Goal: Transaction & Acquisition: Purchase product/service

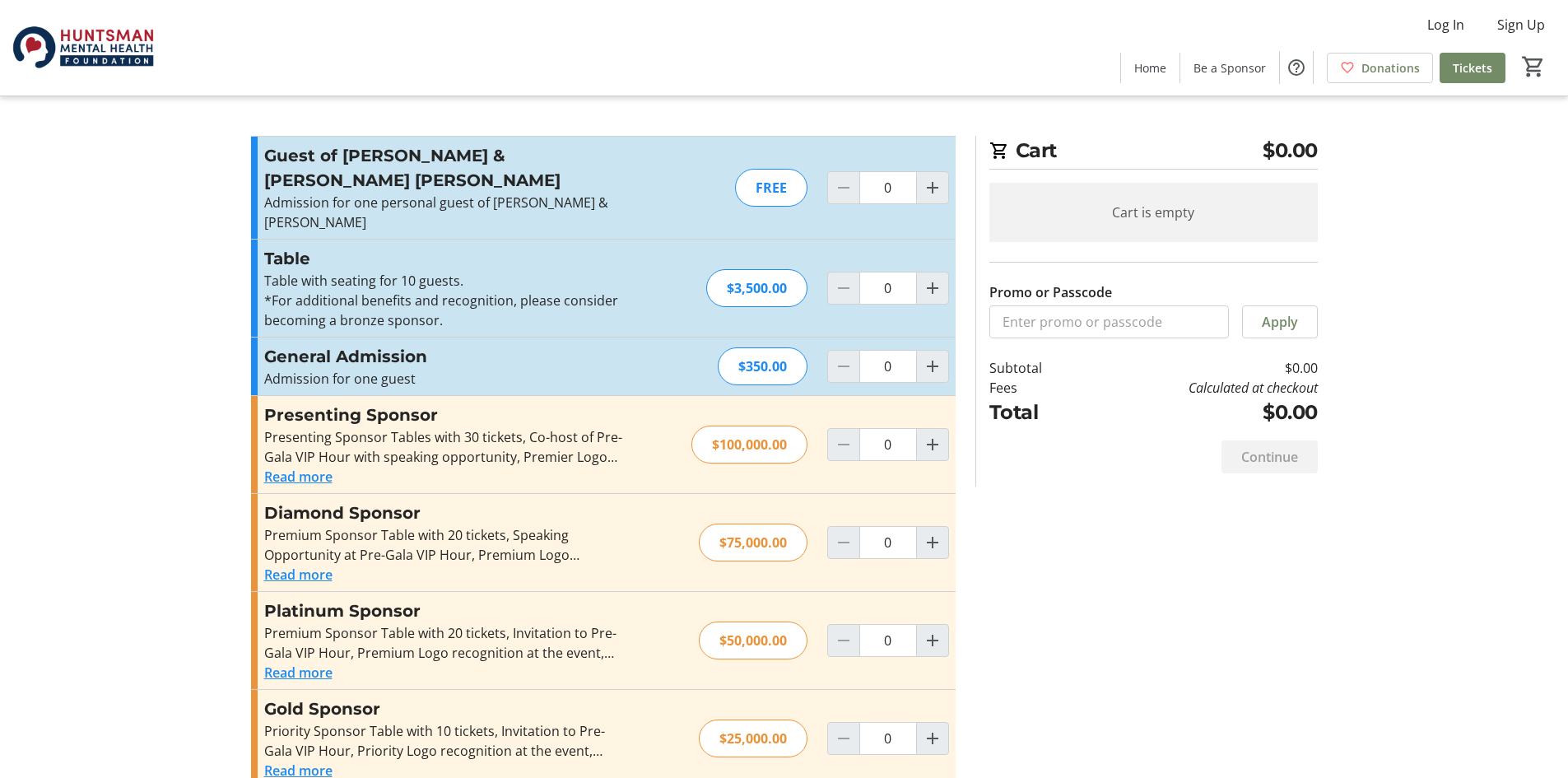
click at [778, 178] on div "FREE" at bounding box center [771, 187] width 73 height 38
click at [773, 176] on div "FREE" at bounding box center [771, 187] width 73 height 38
click at [757, 184] on div "FREE" at bounding box center [771, 187] width 73 height 38
click at [927, 181] on mat-icon "Increment by one" at bounding box center [932, 187] width 19 height 19
type input "1"
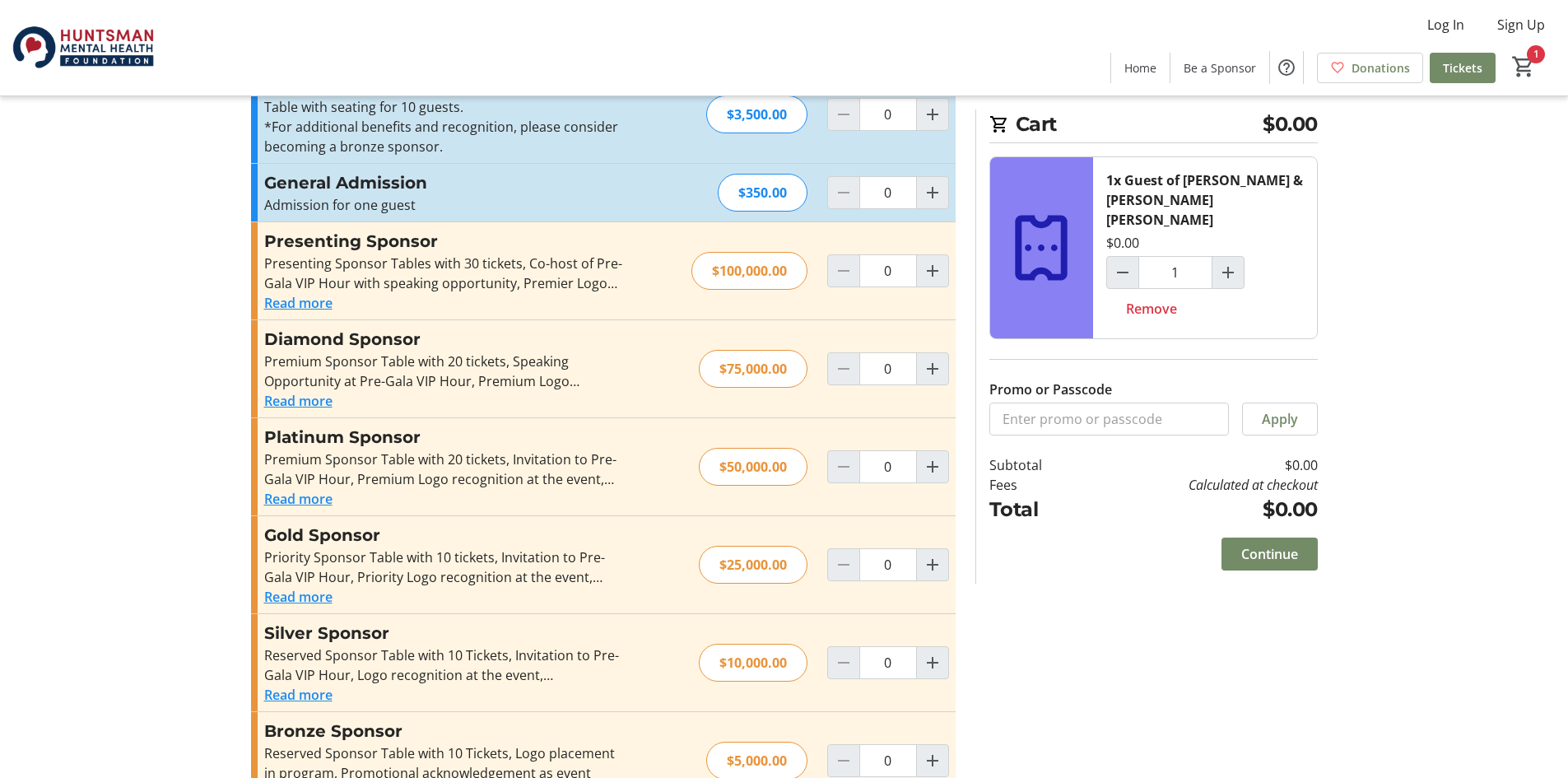
scroll to position [205, 0]
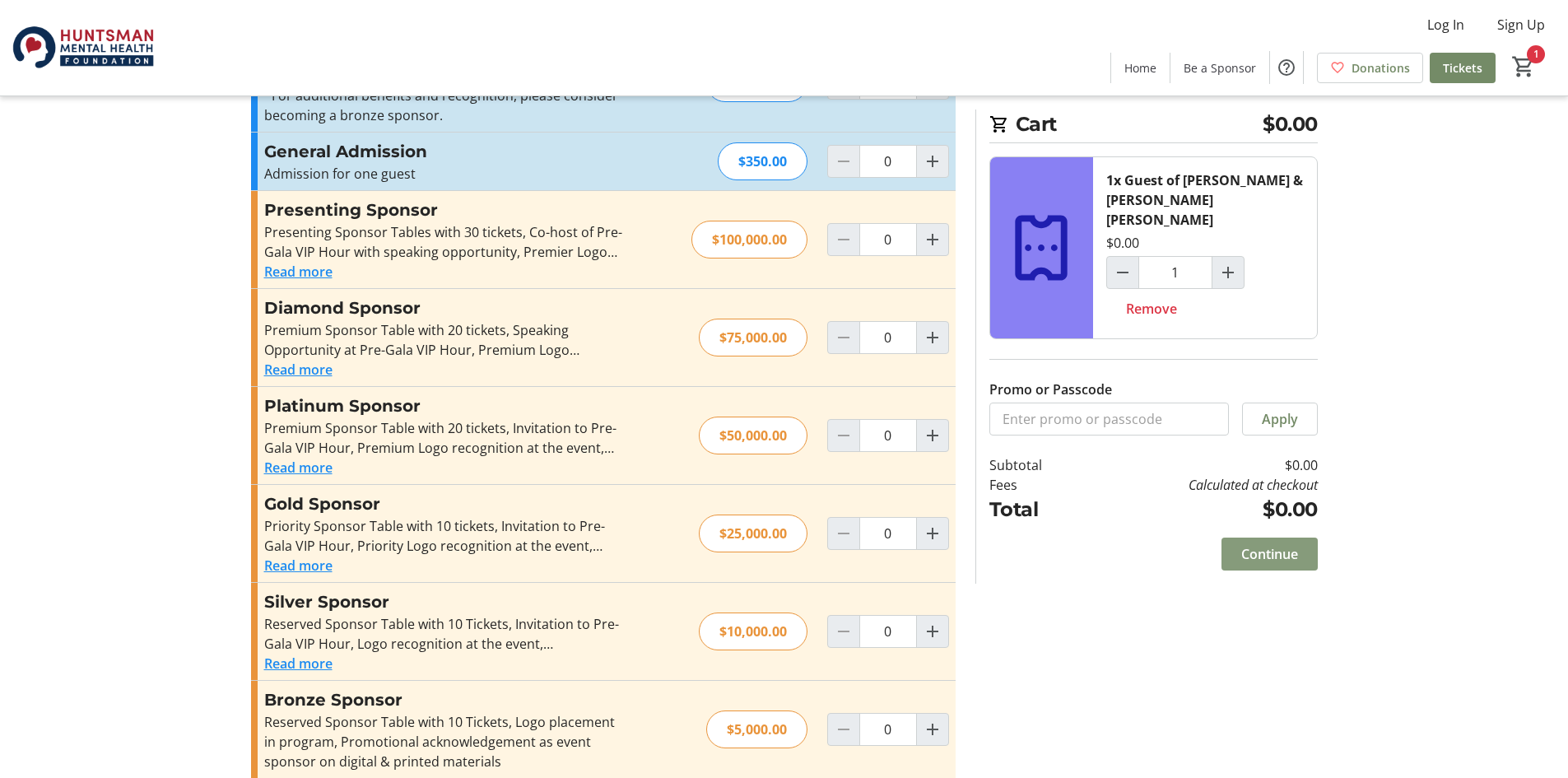
click at [1264, 544] on span "Continue" at bounding box center [1269, 554] width 57 height 19
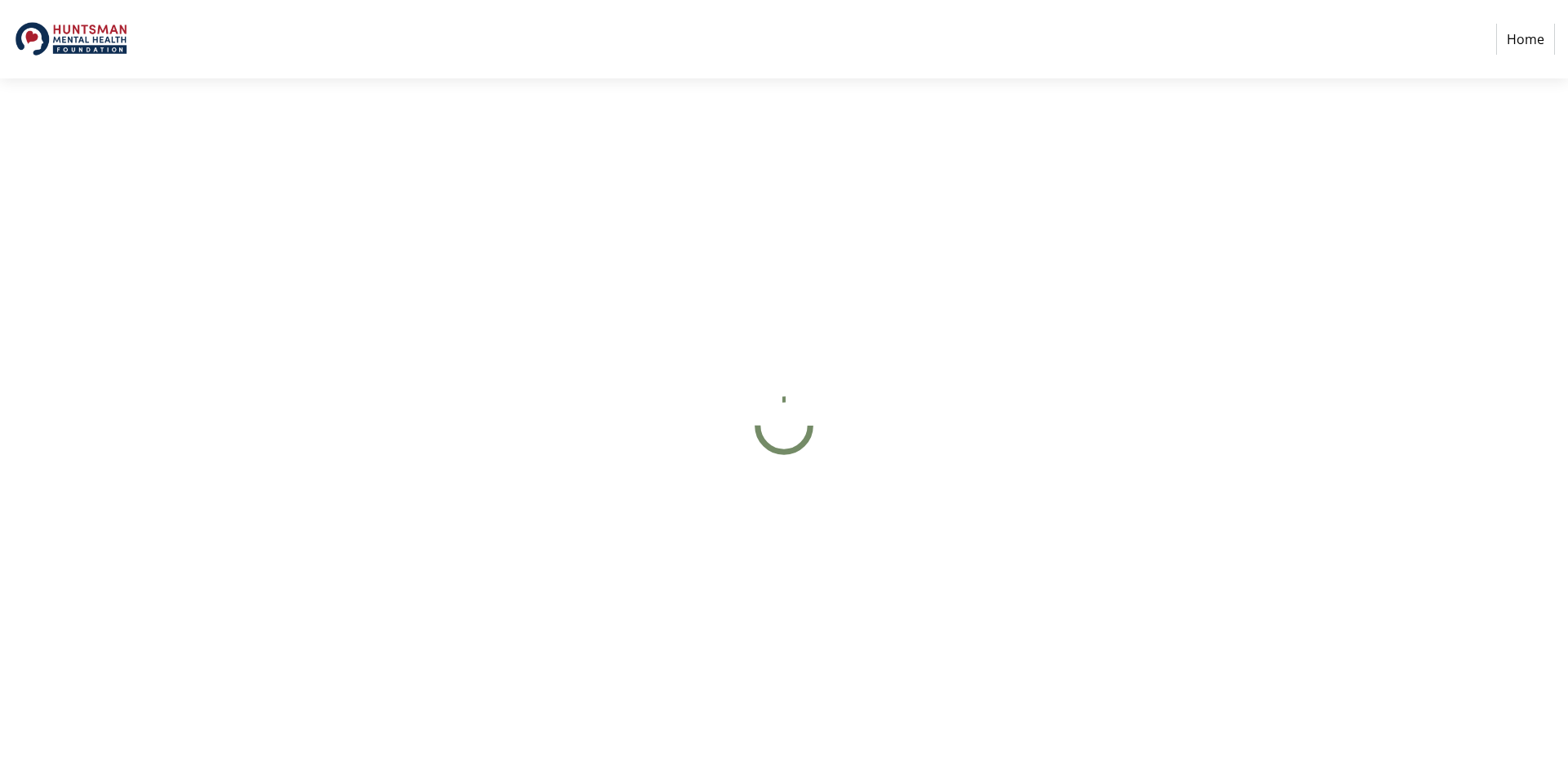
select select "US"
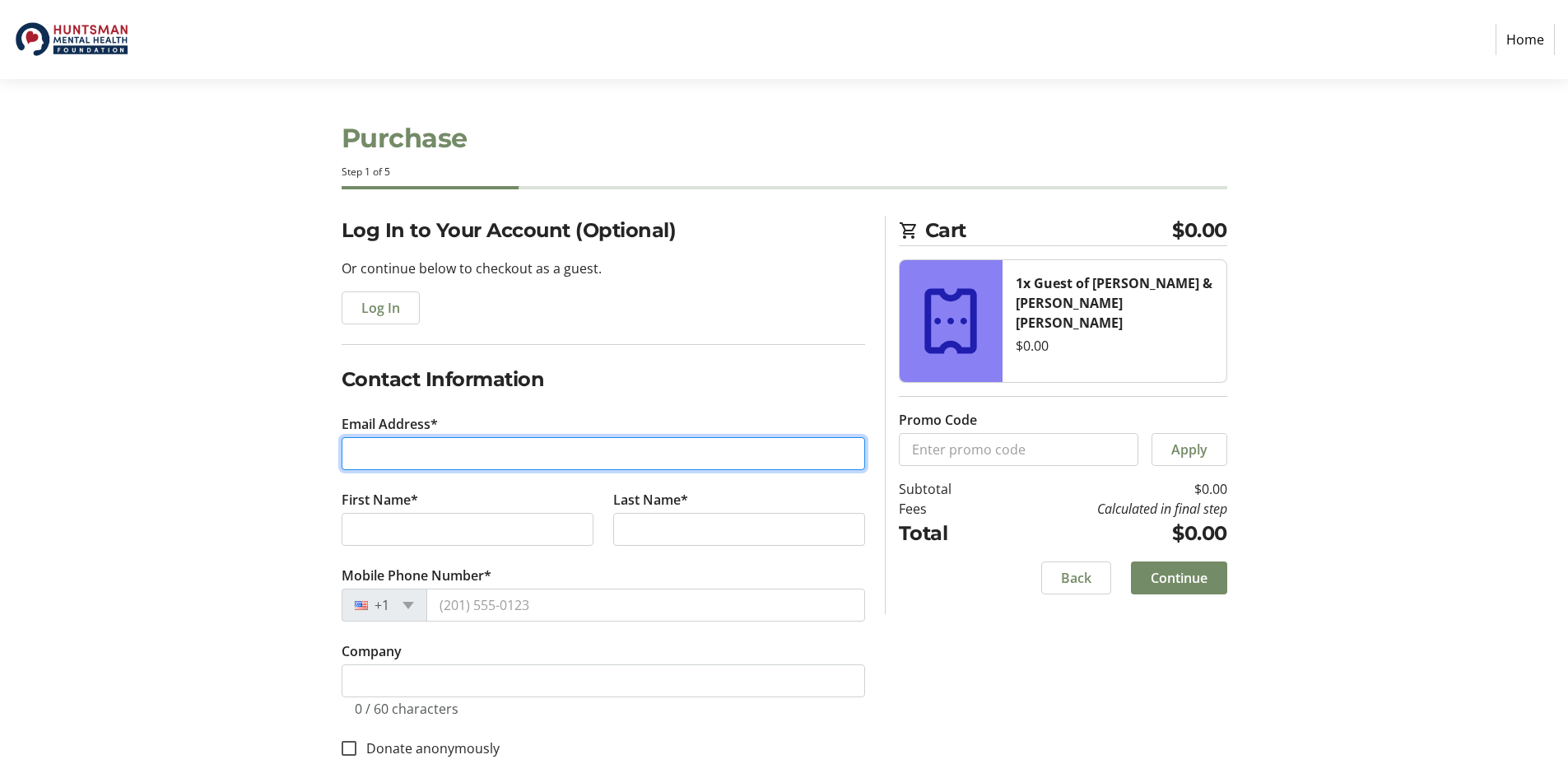
click at [636, 463] on input "Email Address*" at bounding box center [603, 453] width 524 height 33
type input "1946 [GEOGRAPHIC_DATA] Dr"
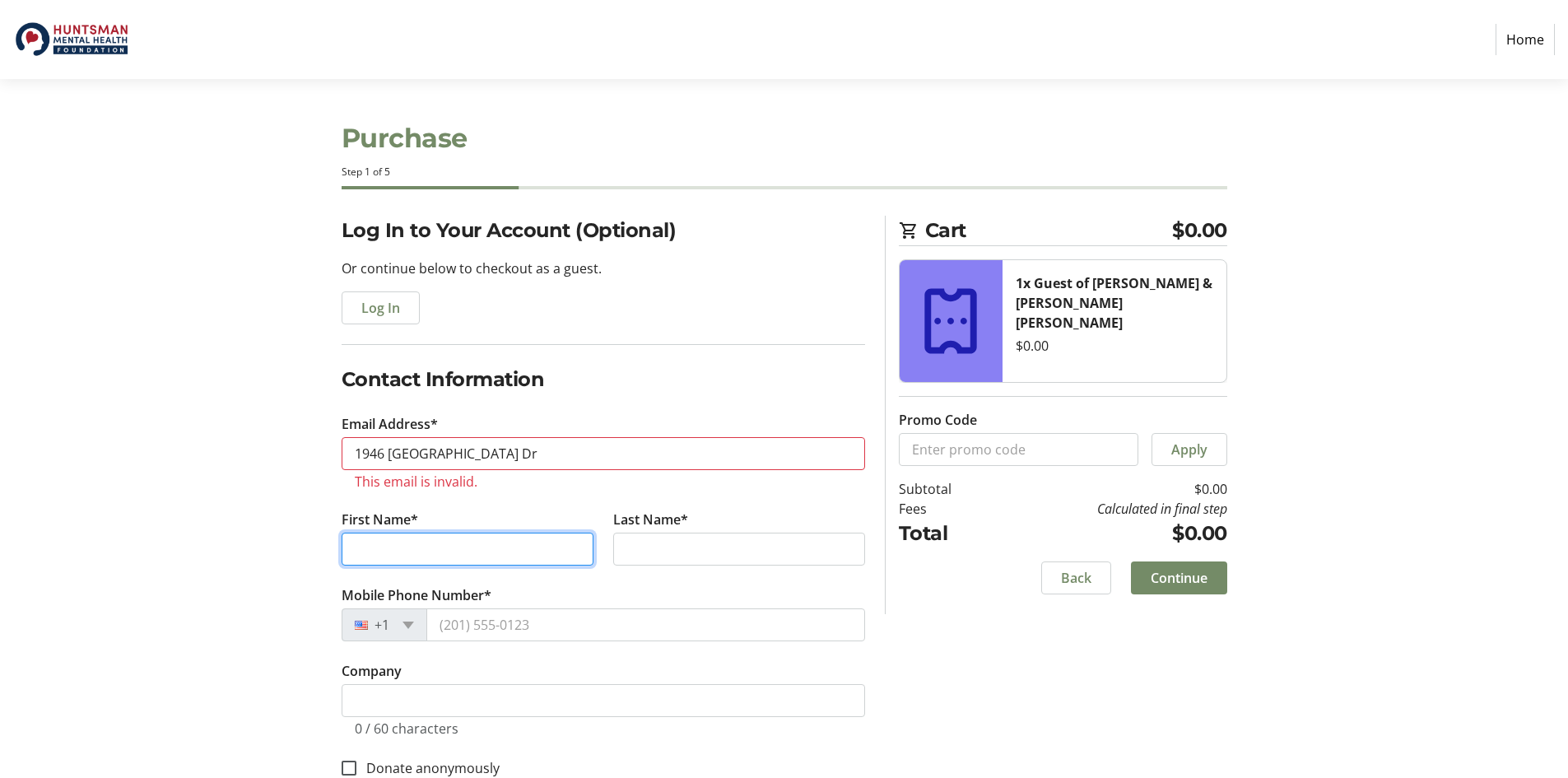
click at [434, 528] on tr-form-field "First Name*" at bounding box center [467, 548] width 272 height 76
type input "[PERSON_NAME]"
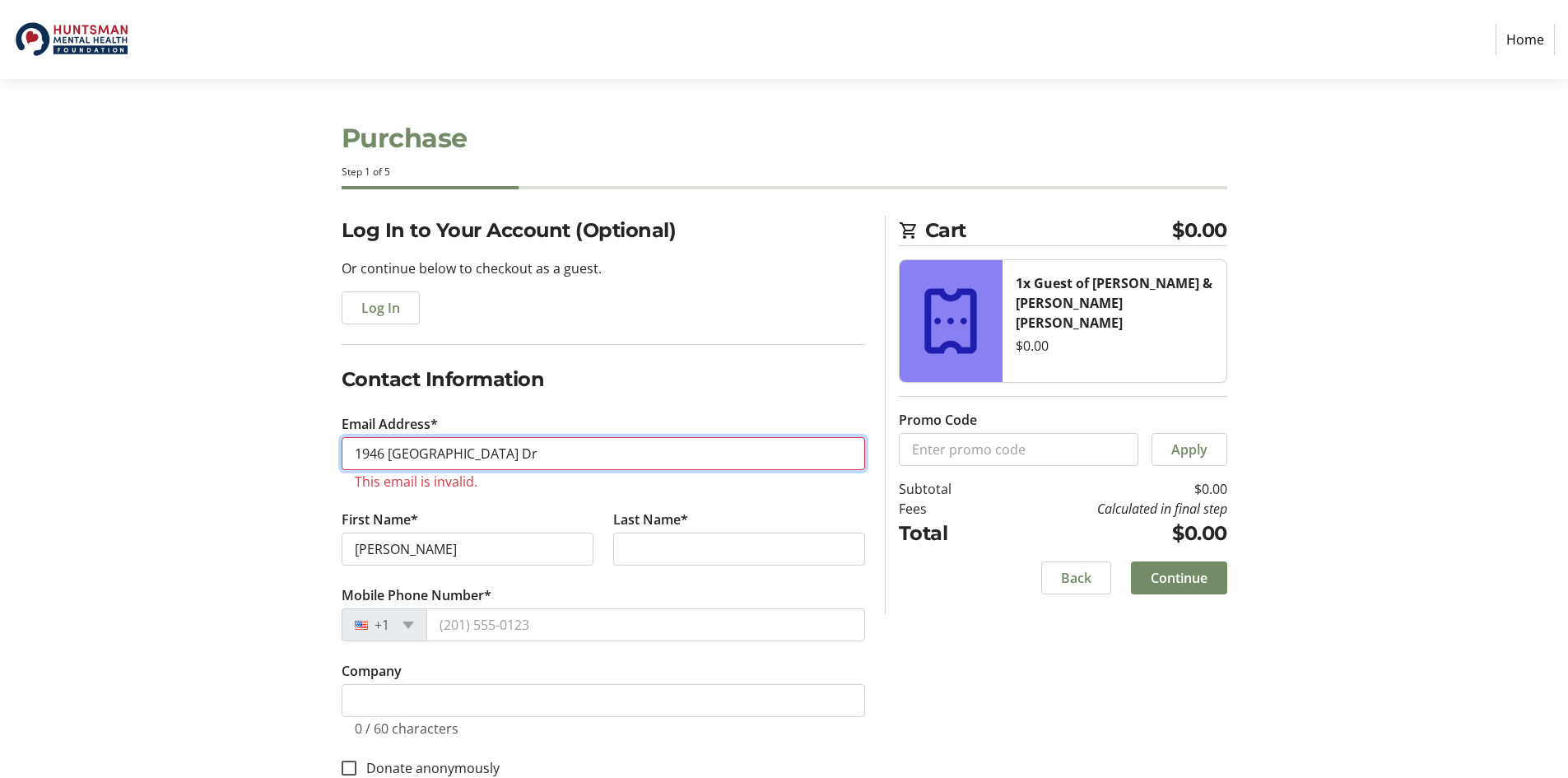
drag, startPoint x: 497, startPoint y: 446, endPoint x: 346, endPoint y: 359, distance: 174.3
click at [314, 458] on div "Log In to Your Account (Optional) Or continue below to checkout as a guest. Log…" at bounding box center [784, 656] width 1086 height 881
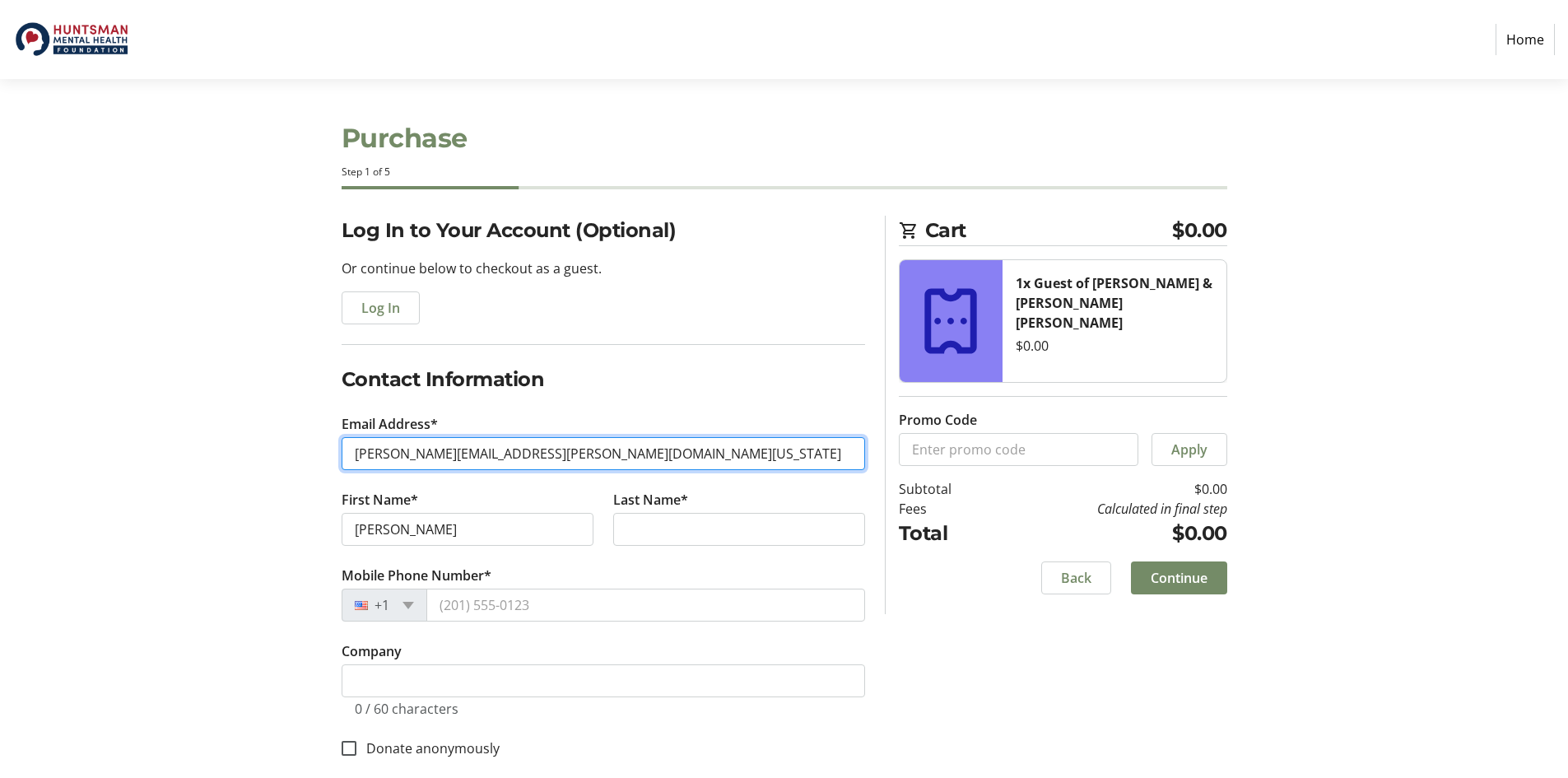
type input "[PERSON_NAME][EMAIL_ADDRESS][PERSON_NAME][DOMAIN_NAME][US_STATE]"
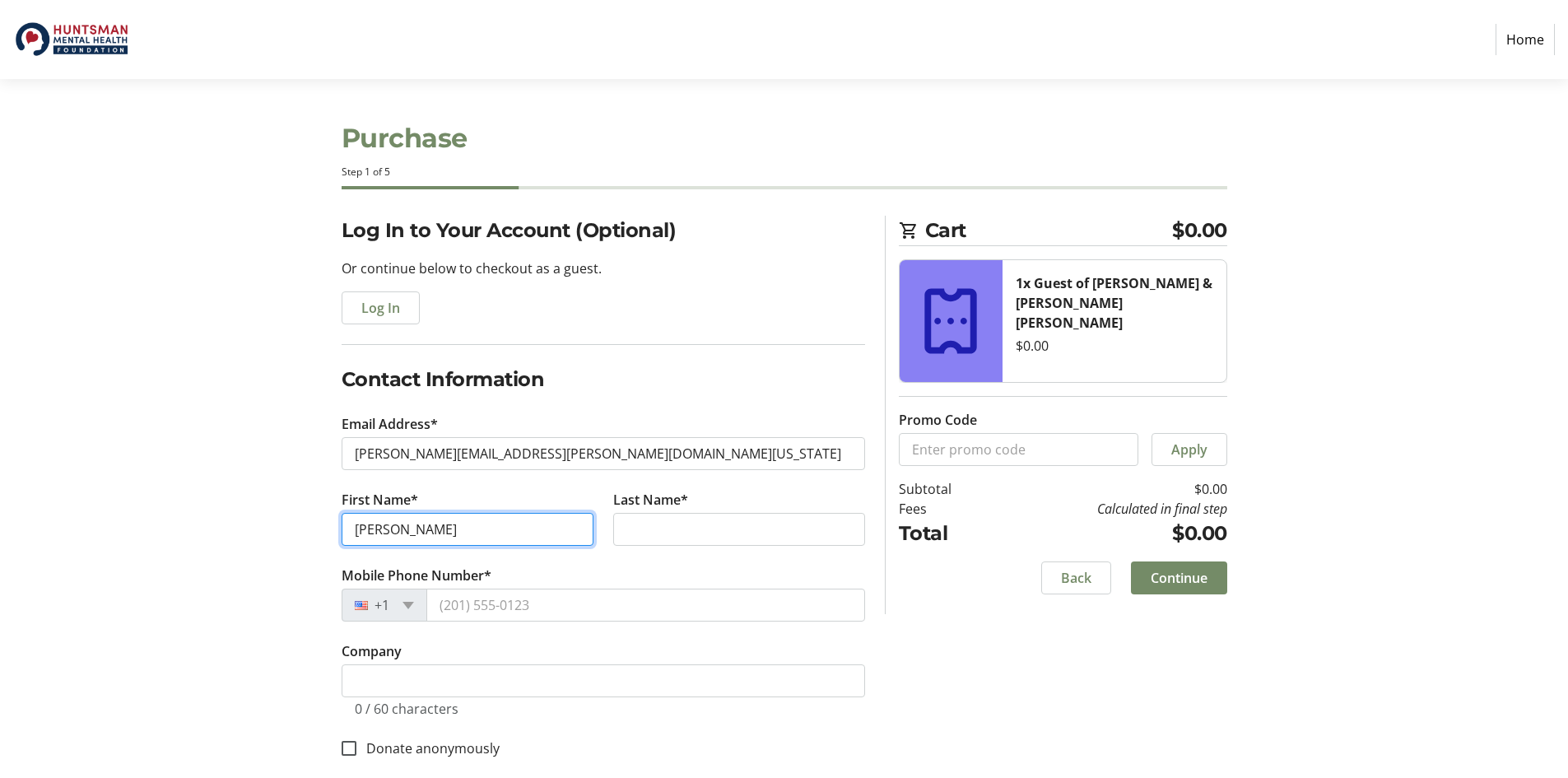
click at [460, 526] on input "[PERSON_NAME]" at bounding box center [467, 529] width 252 height 33
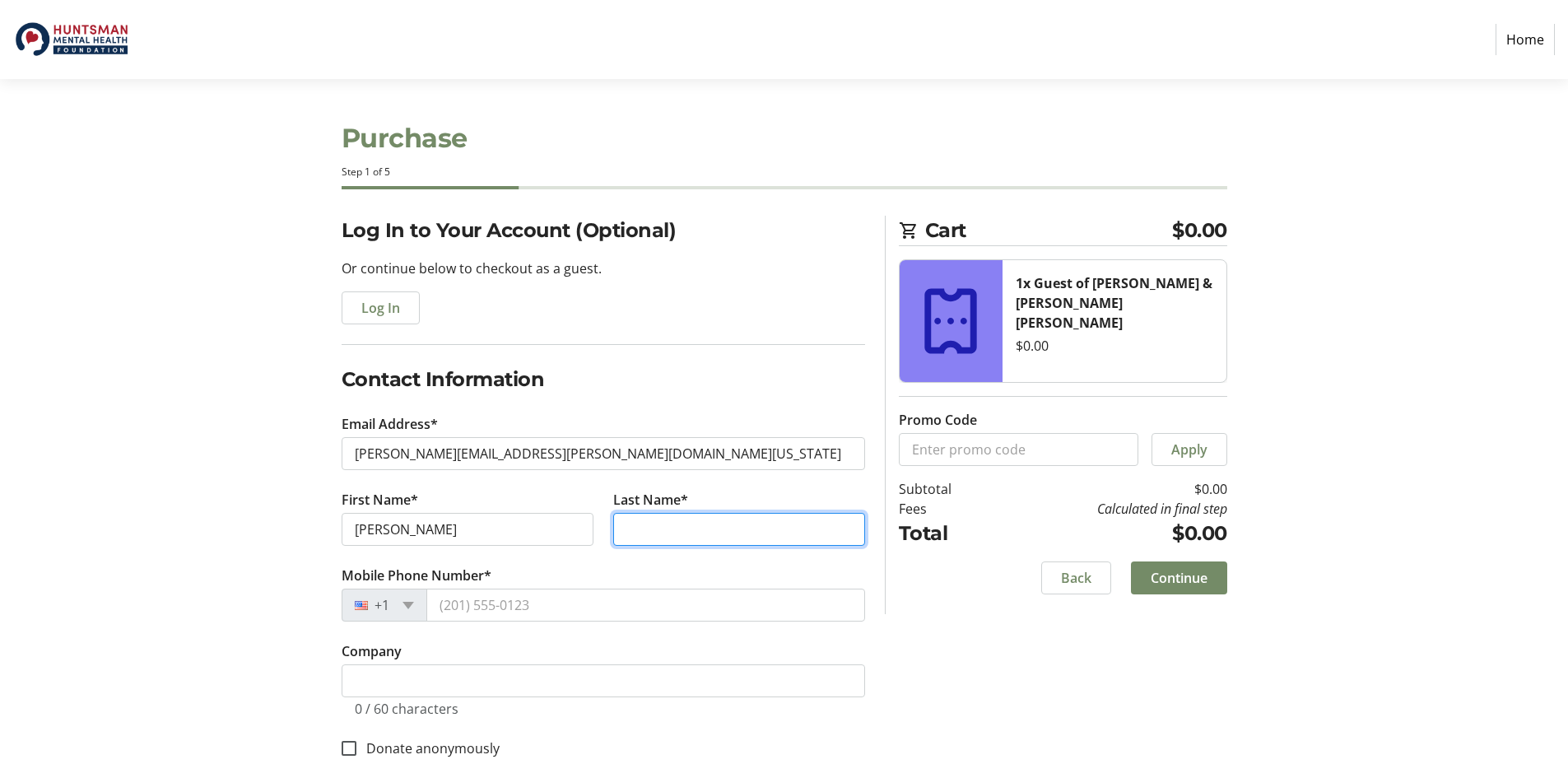
drag, startPoint x: 644, startPoint y: 526, endPoint x: 651, endPoint y: 233, distance: 293.1
click at [644, 526] on input "Last Name*" at bounding box center [739, 529] width 252 height 33
type input "[PERSON_NAME]"
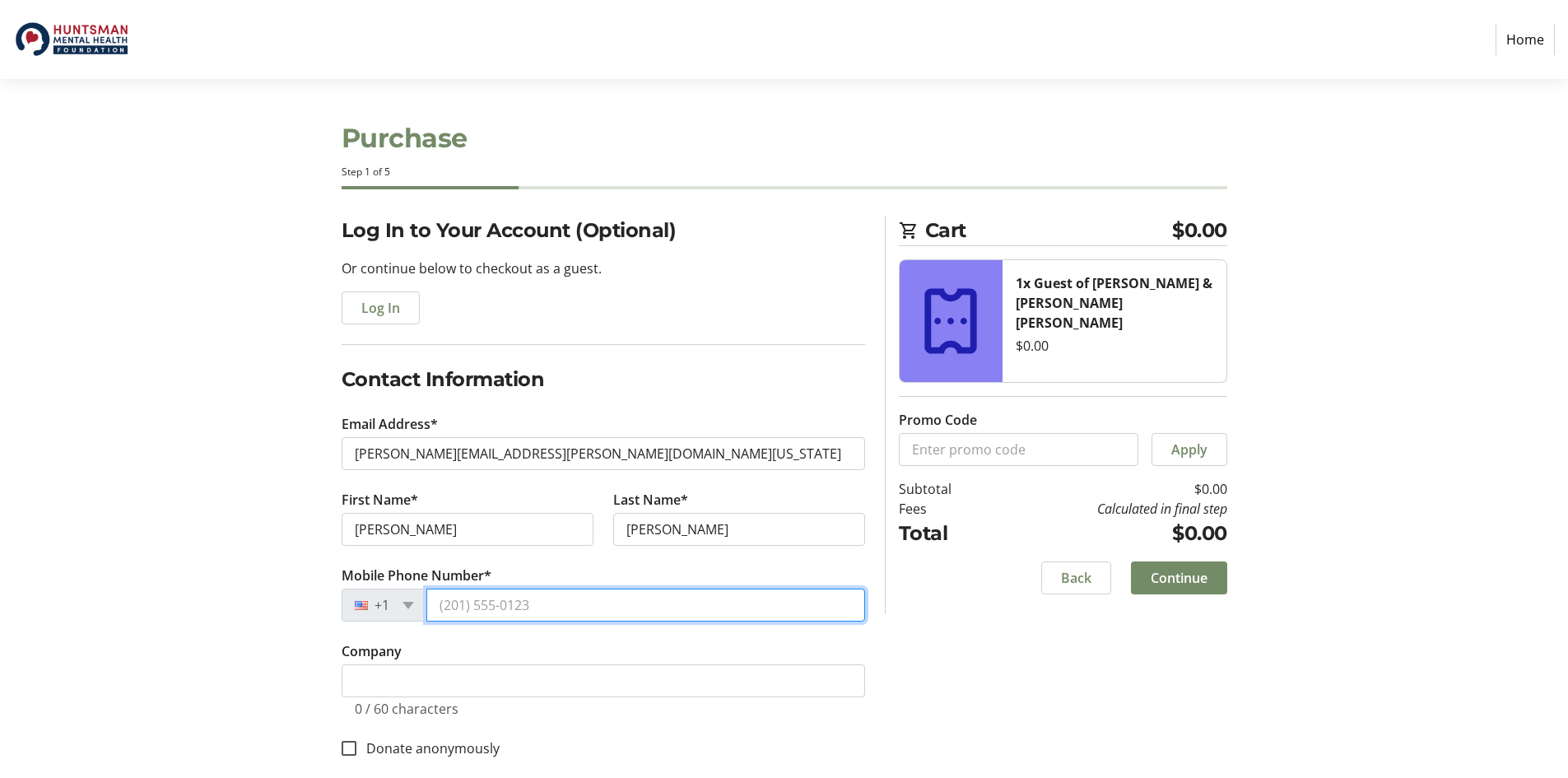
click at [563, 601] on input "Mobile Phone Number*" at bounding box center [645, 605] width 439 height 33
type input "[PHONE_NUMBER]"
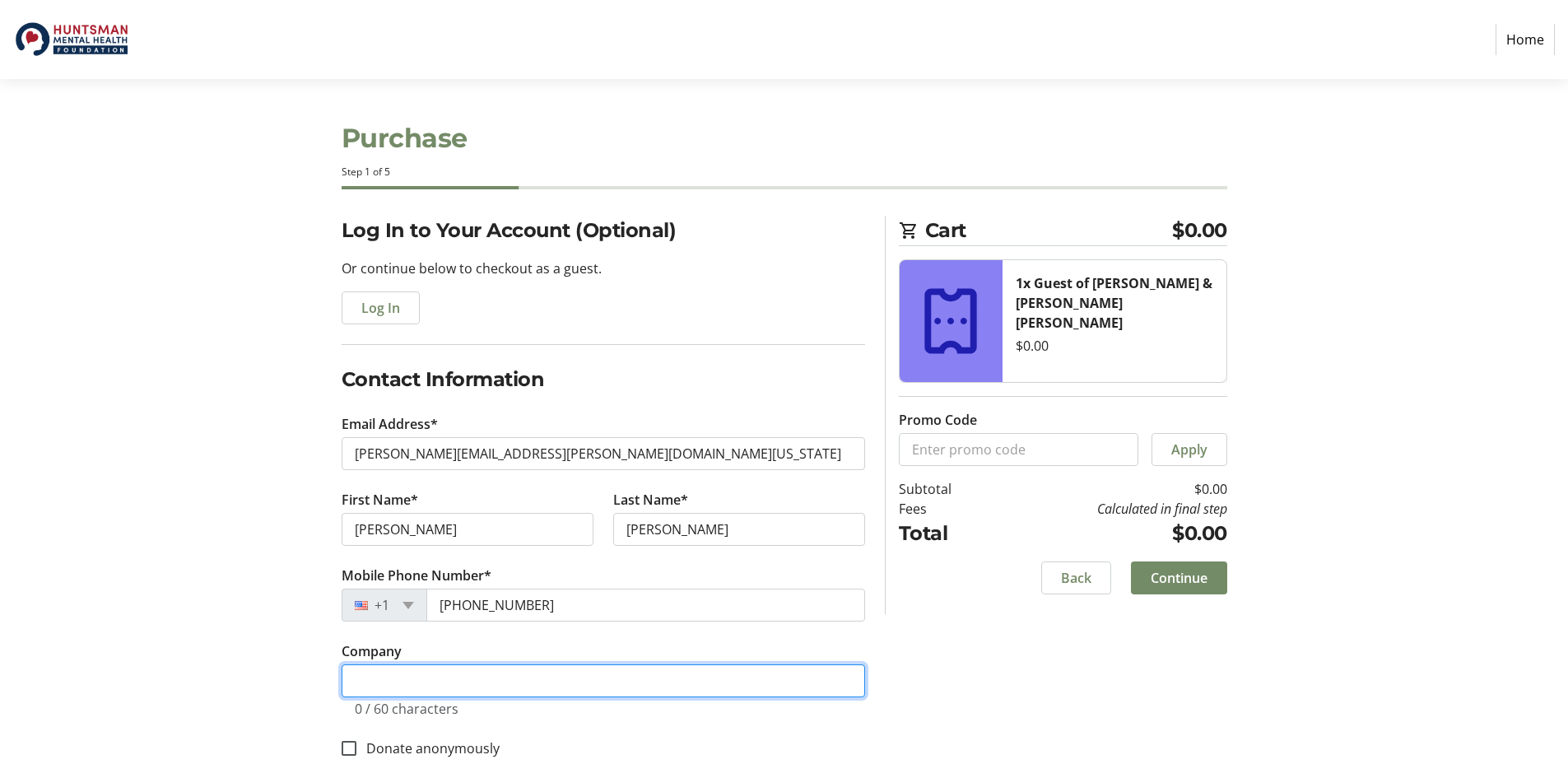
click at [401, 678] on input "Company" at bounding box center [603, 680] width 524 height 33
type input "Huntsman Mental Health Institute"
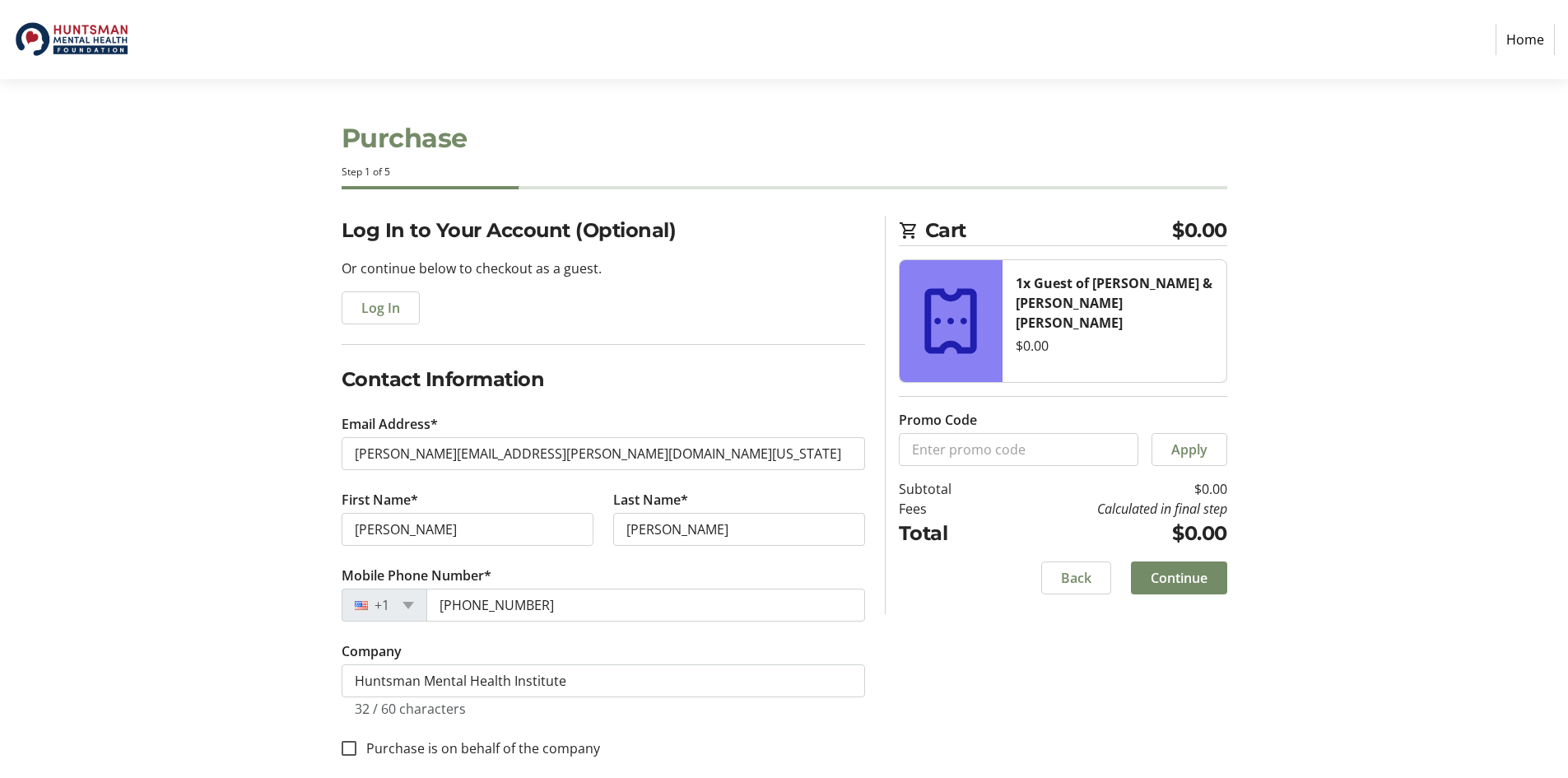
click at [1521, 372] on section "Purchase Step 1 of 5 Cart $0.00 1x Guest of [PERSON_NAME] & [PERSON_NAME] [PERS…" at bounding box center [784, 598] width 1568 height 1038
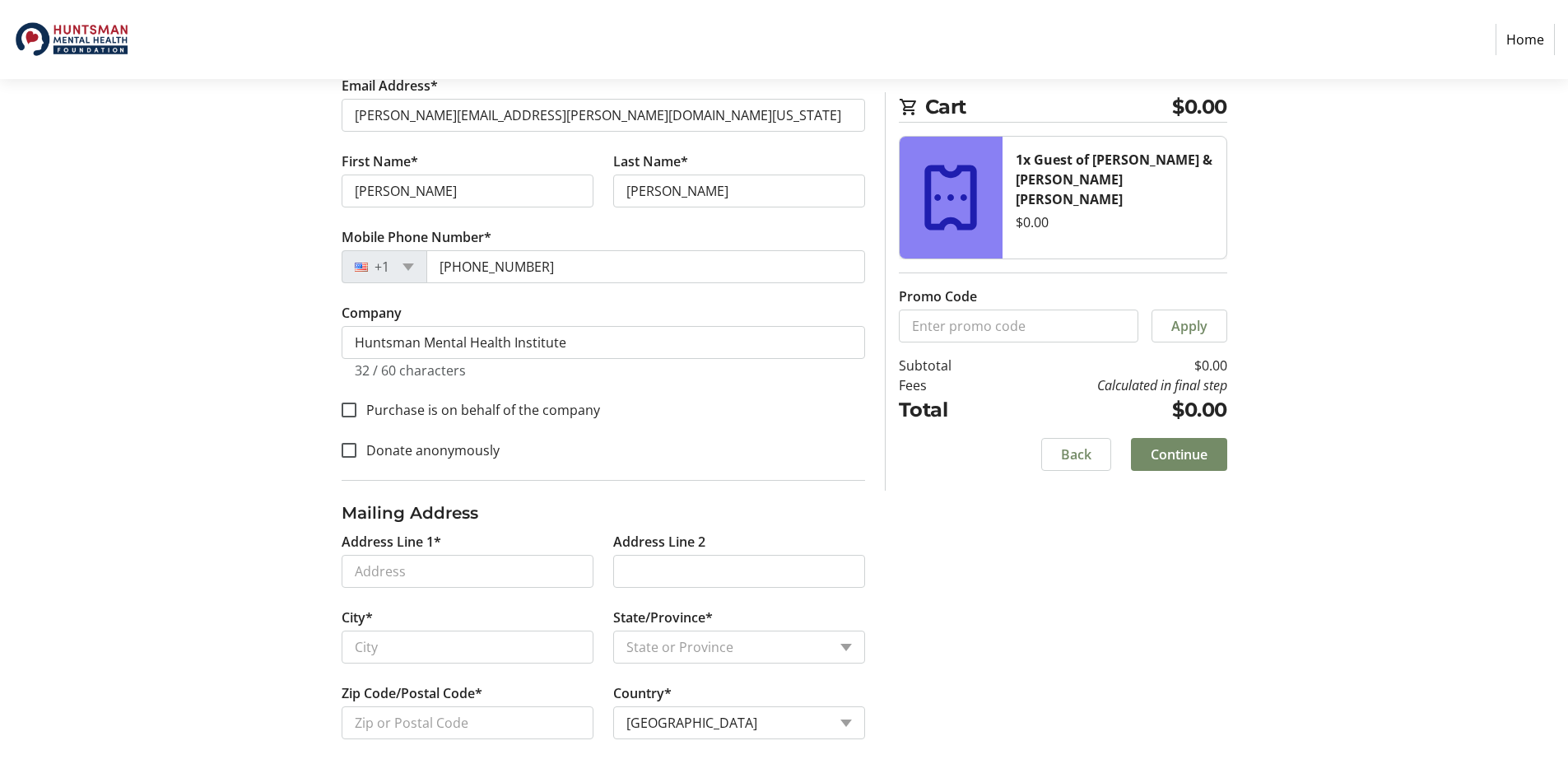
scroll to position [339, 0]
click at [498, 563] on input "Address Line 1*" at bounding box center [467, 570] width 252 height 33
type input "1946 [GEOGRAPHIC_DATA] Dr"
type input "Bountiful"
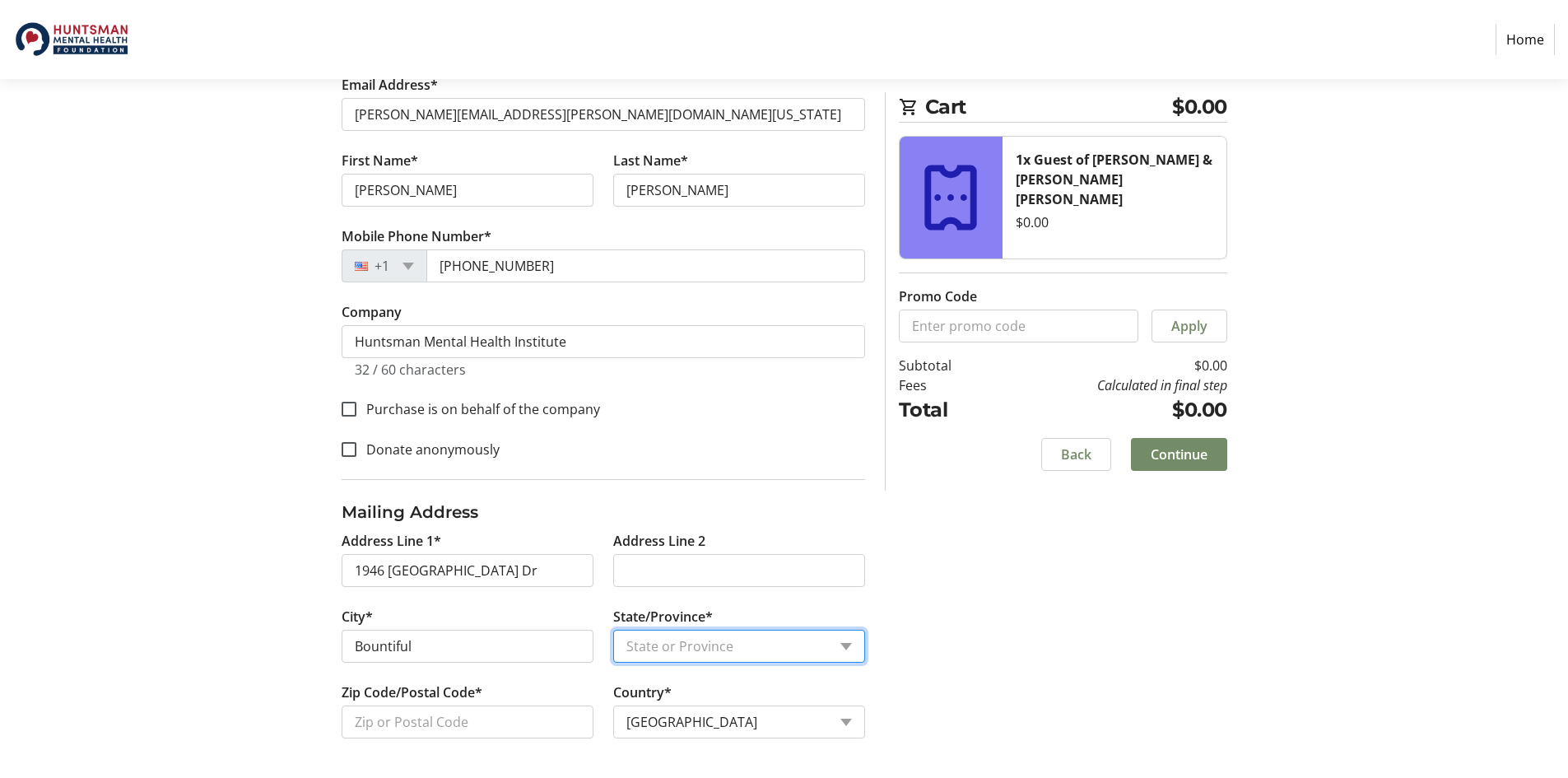
select select "UT"
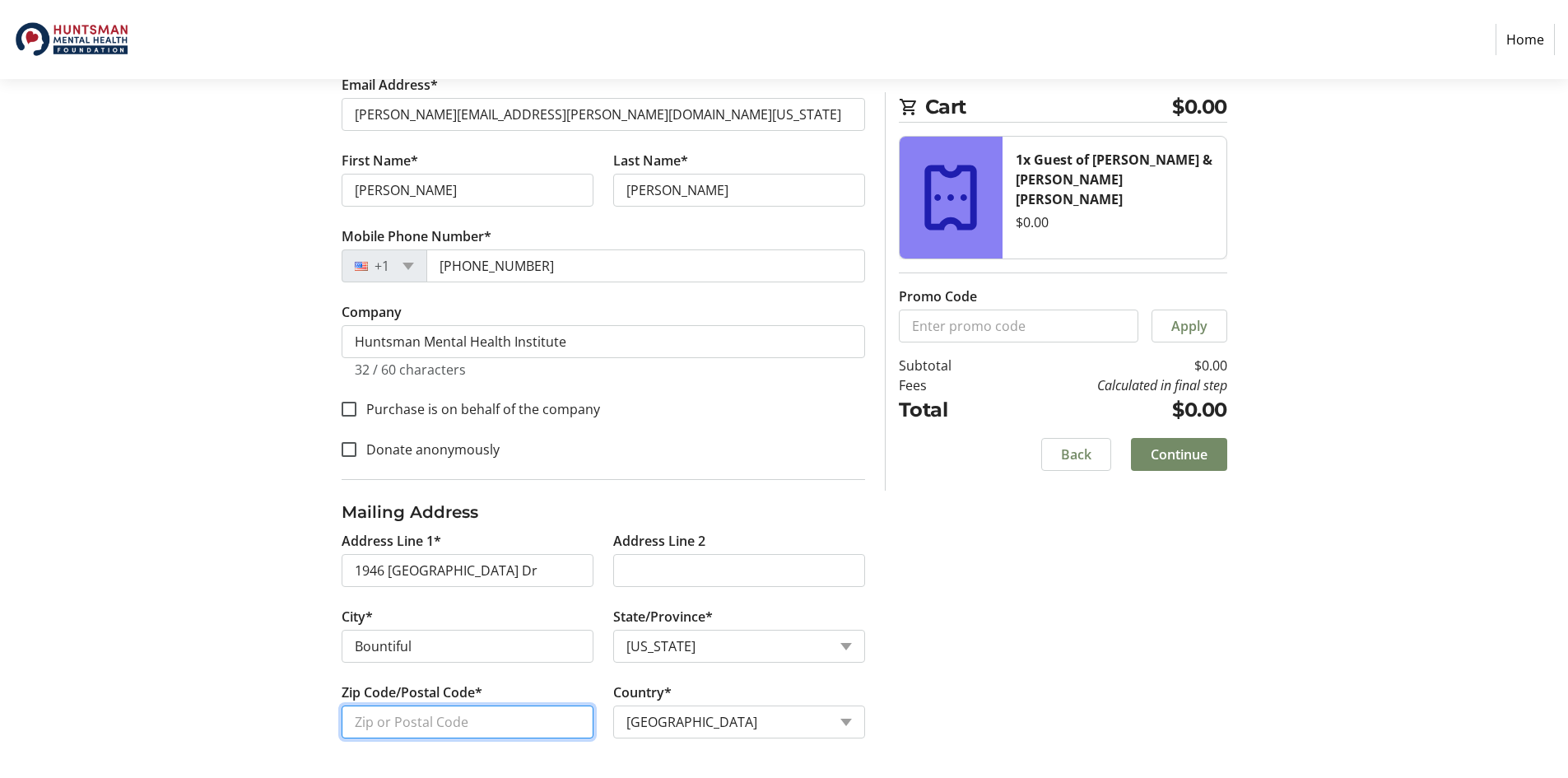
type input "84010"
click at [1151, 464] on span at bounding box center [1179, 454] width 96 height 40
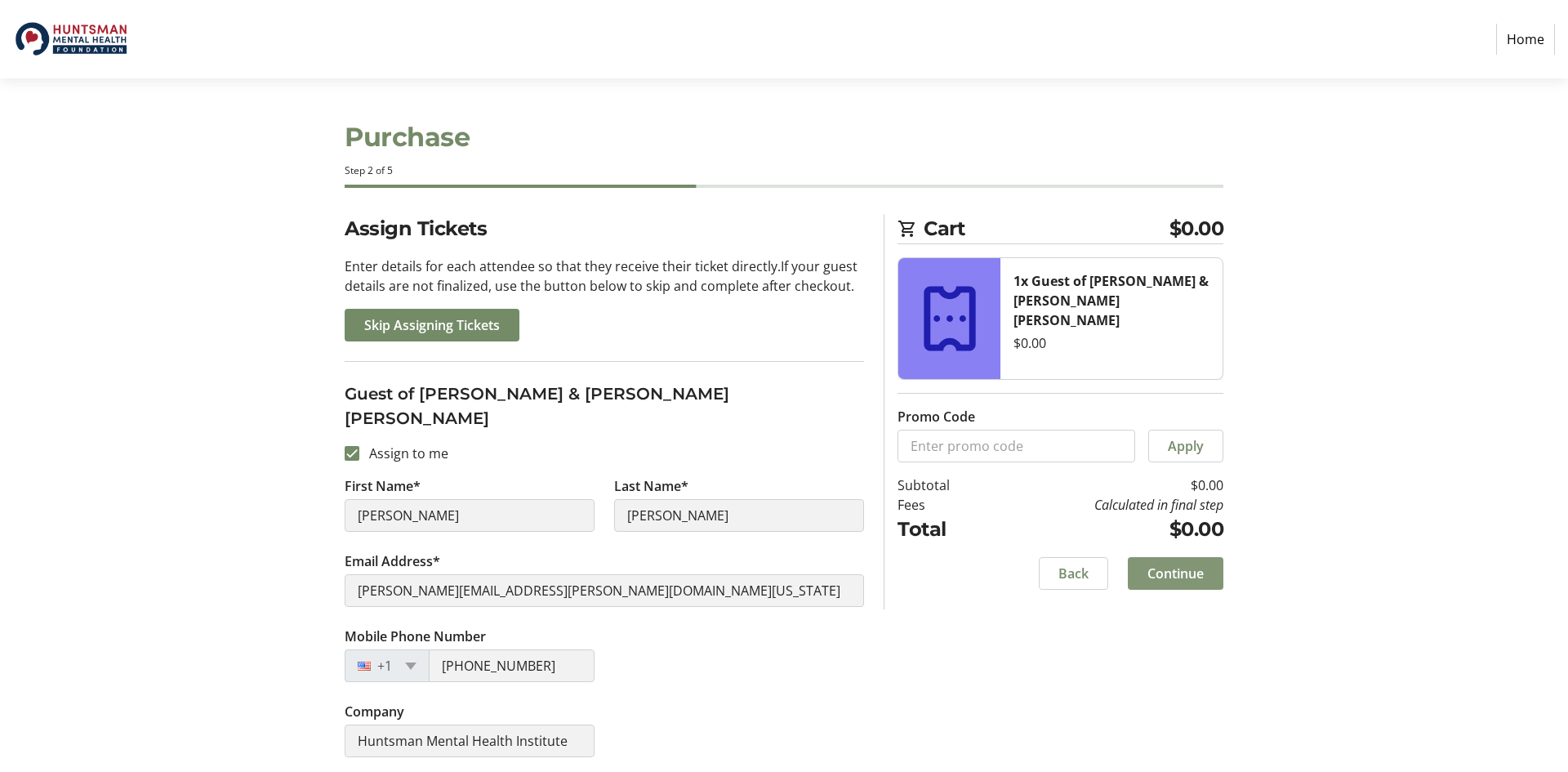
click at [1164, 562] on span at bounding box center [1175, 574] width 95 height 39
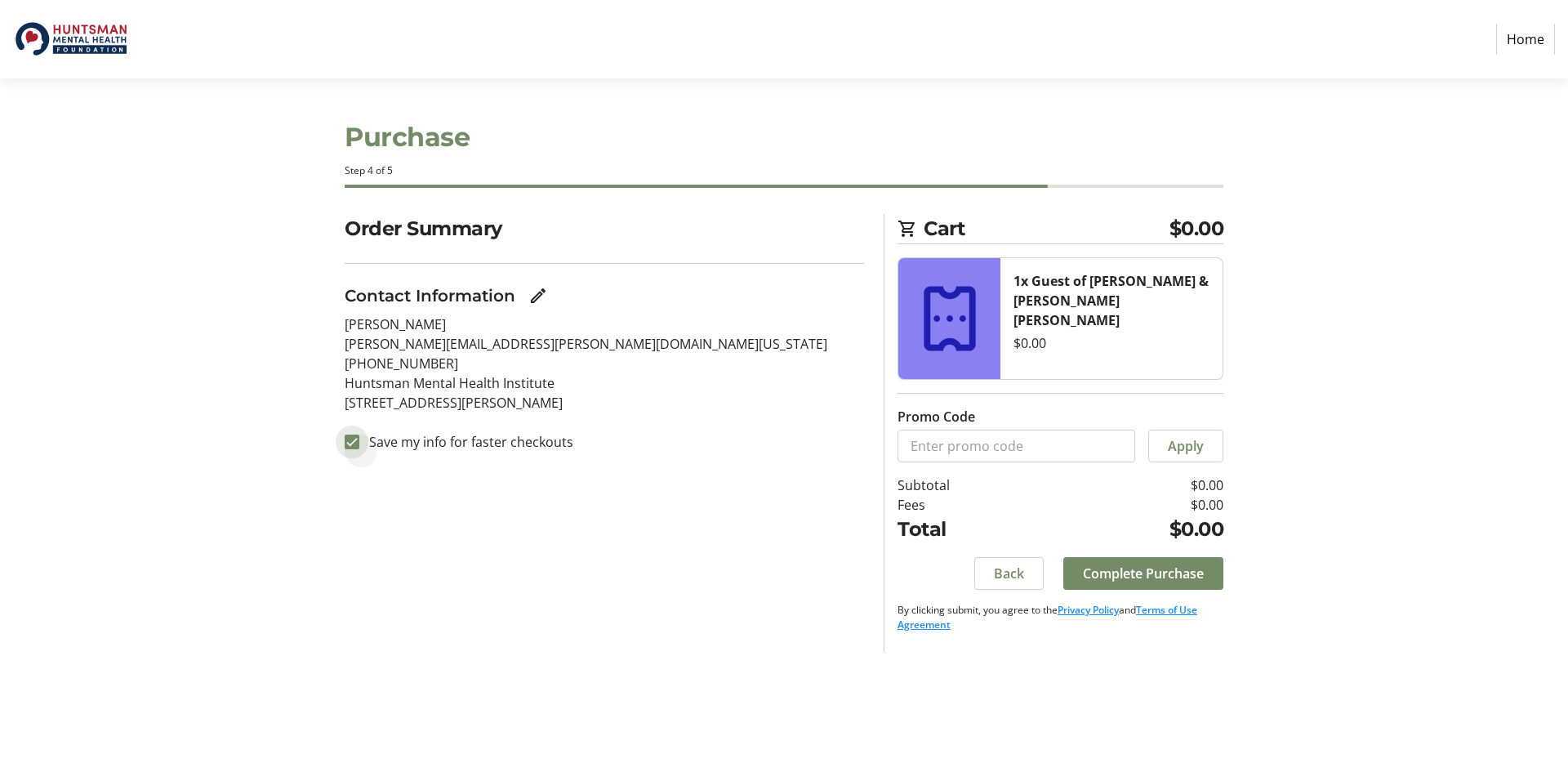
drag, startPoint x: 346, startPoint y: 447, endPoint x: 650, endPoint y: 483, distance: 306.1
click at [347, 447] on input "Save my info for faster checkouts" at bounding box center [352, 442] width 15 height 15
checkbox input "false"
click at [1139, 579] on span "Complete Purchase" at bounding box center [1144, 573] width 121 height 19
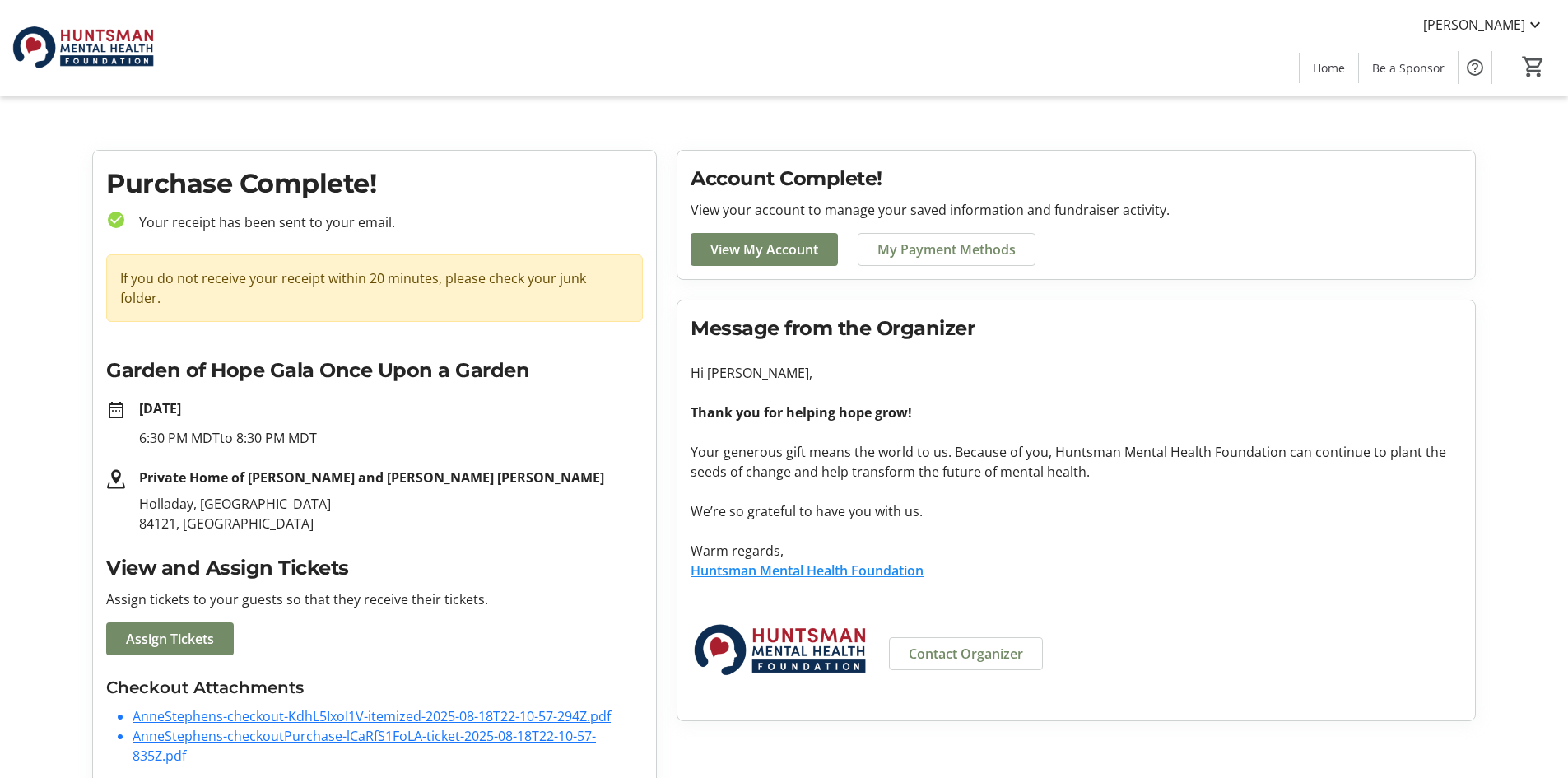
scroll to position [8, 0]
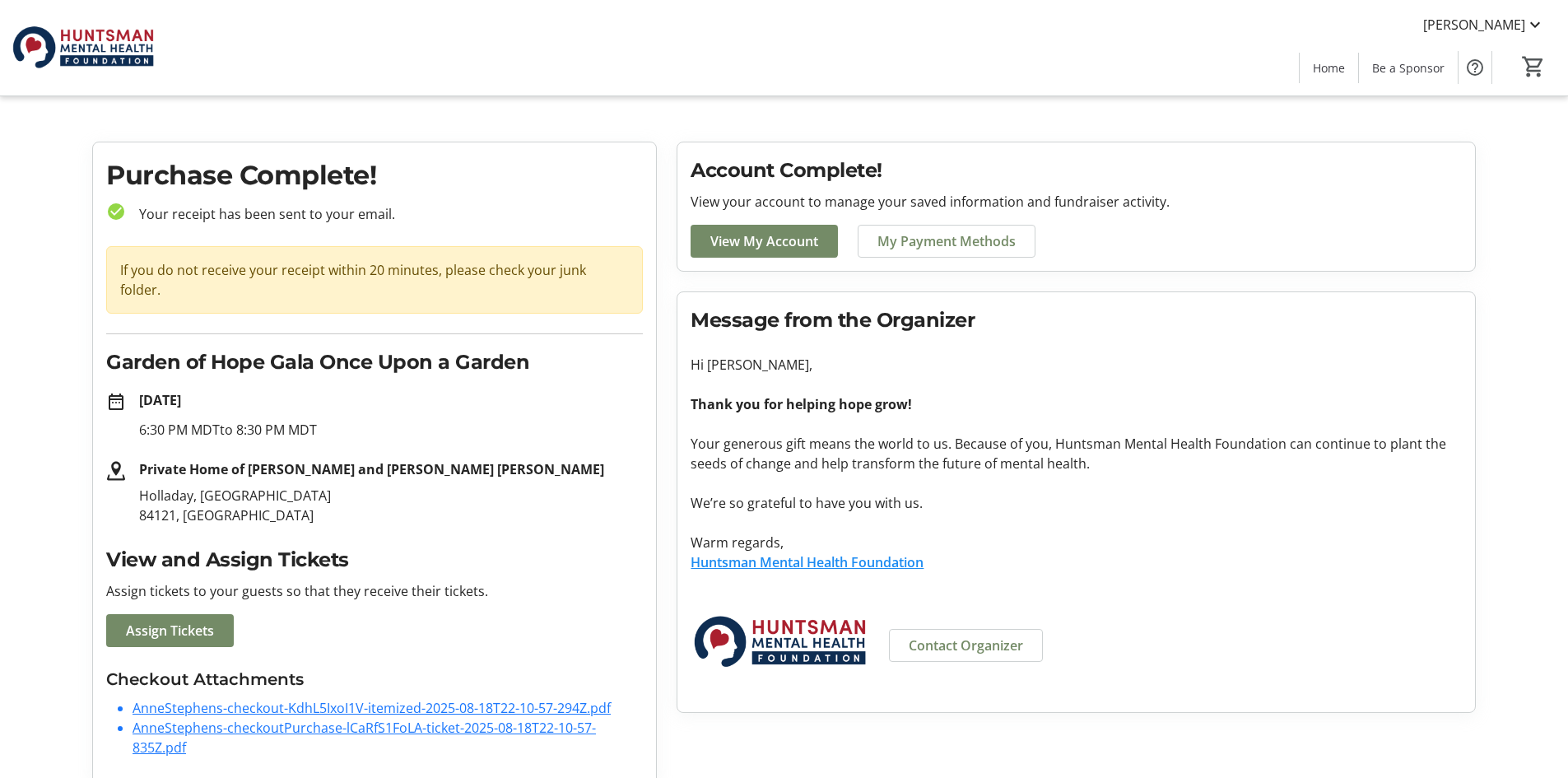
click at [795, 403] on strong "Thank you for helping hope grow!" at bounding box center [801, 403] width 221 height 18
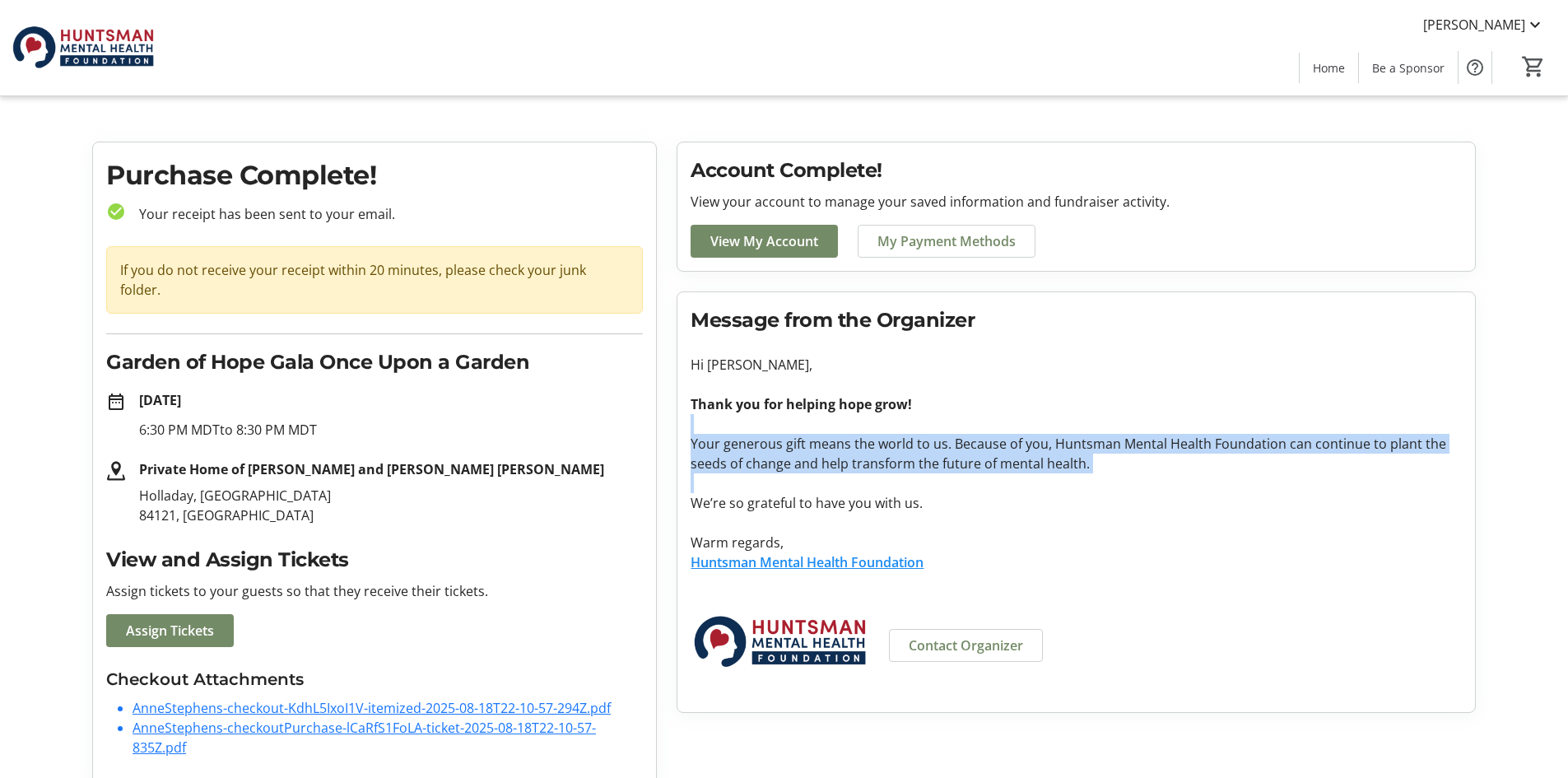
drag, startPoint x: 793, startPoint y: 432, endPoint x: 800, endPoint y: 486, distance: 54.5
click at [800, 486] on p "Thank you for helping hope grow! Your generous gift means the world to us. Beca…" at bounding box center [1076, 483] width 771 height 178
click at [800, 486] on p at bounding box center [1076, 483] width 771 height 19
drag, startPoint x: 755, startPoint y: 450, endPoint x: 772, endPoint y: 519, distance: 71.1
click at [772, 519] on p "Thank you for helping hope grow! Your generous gift means the world to us. Beca…" at bounding box center [1076, 483] width 771 height 178
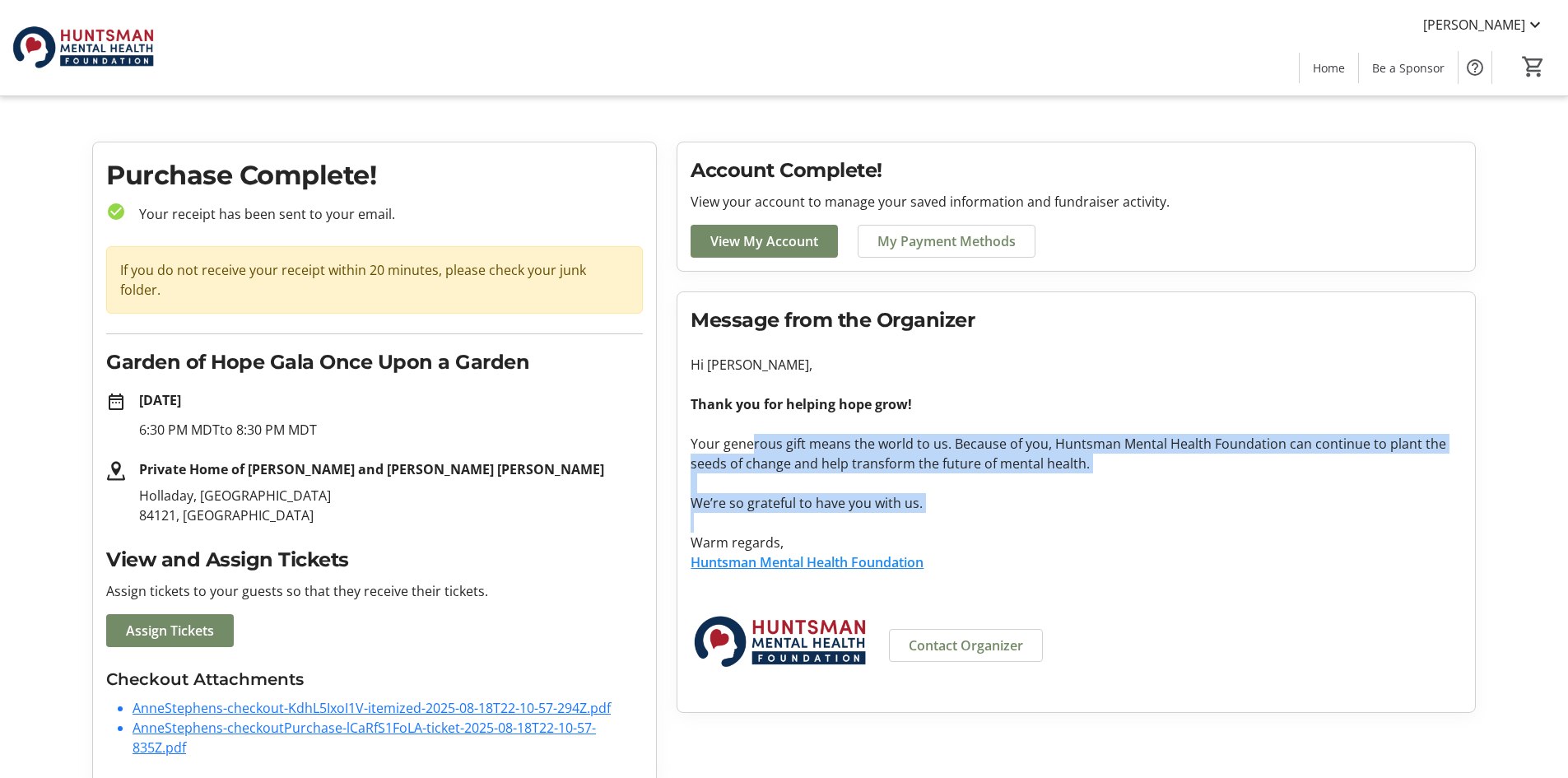
click at [772, 519] on p at bounding box center [1076, 522] width 771 height 19
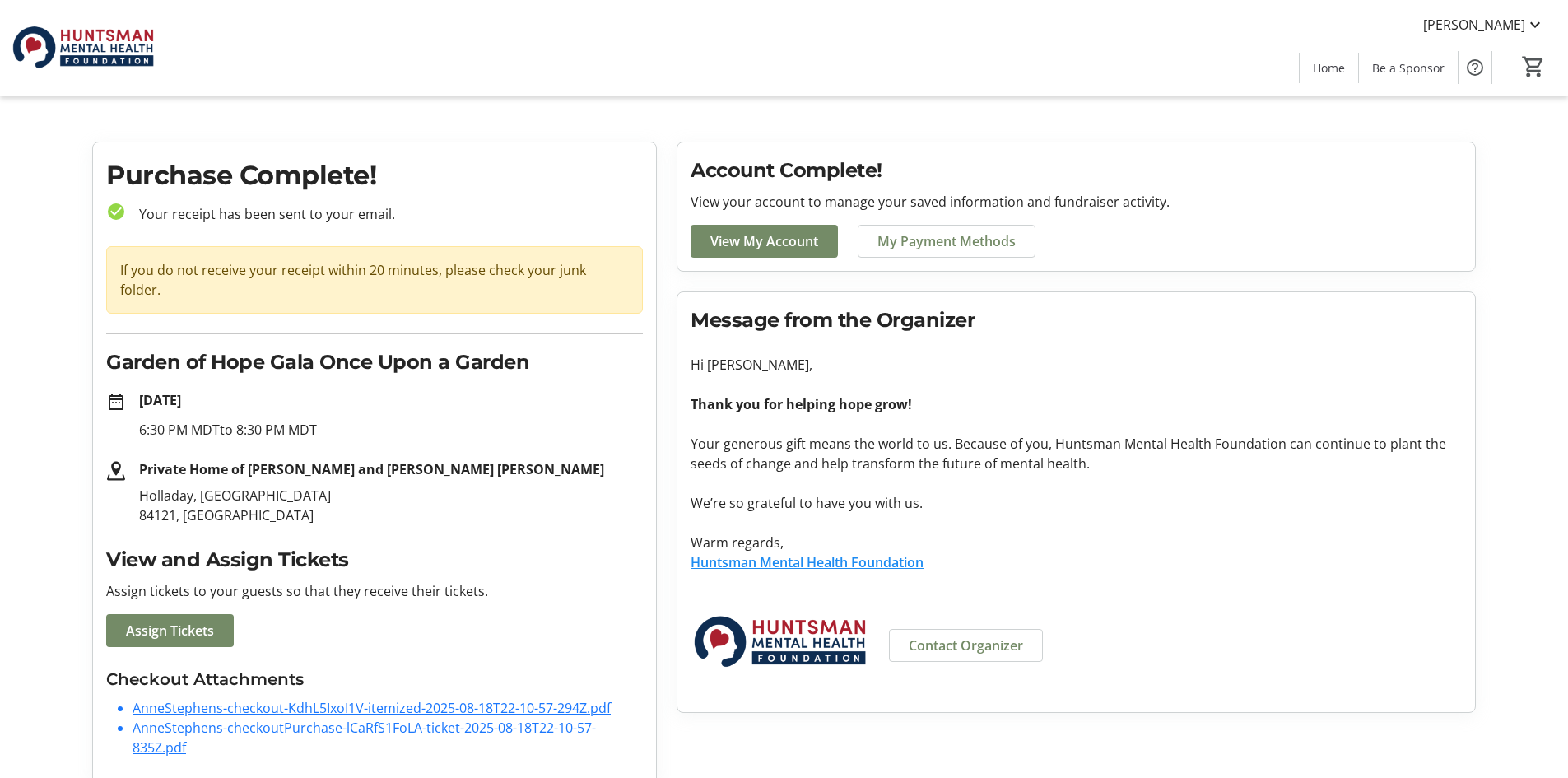
click at [930, 526] on p at bounding box center [1076, 522] width 771 height 19
click at [199, 621] on span "Assign Tickets" at bounding box center [170, 630] width 88 height 19
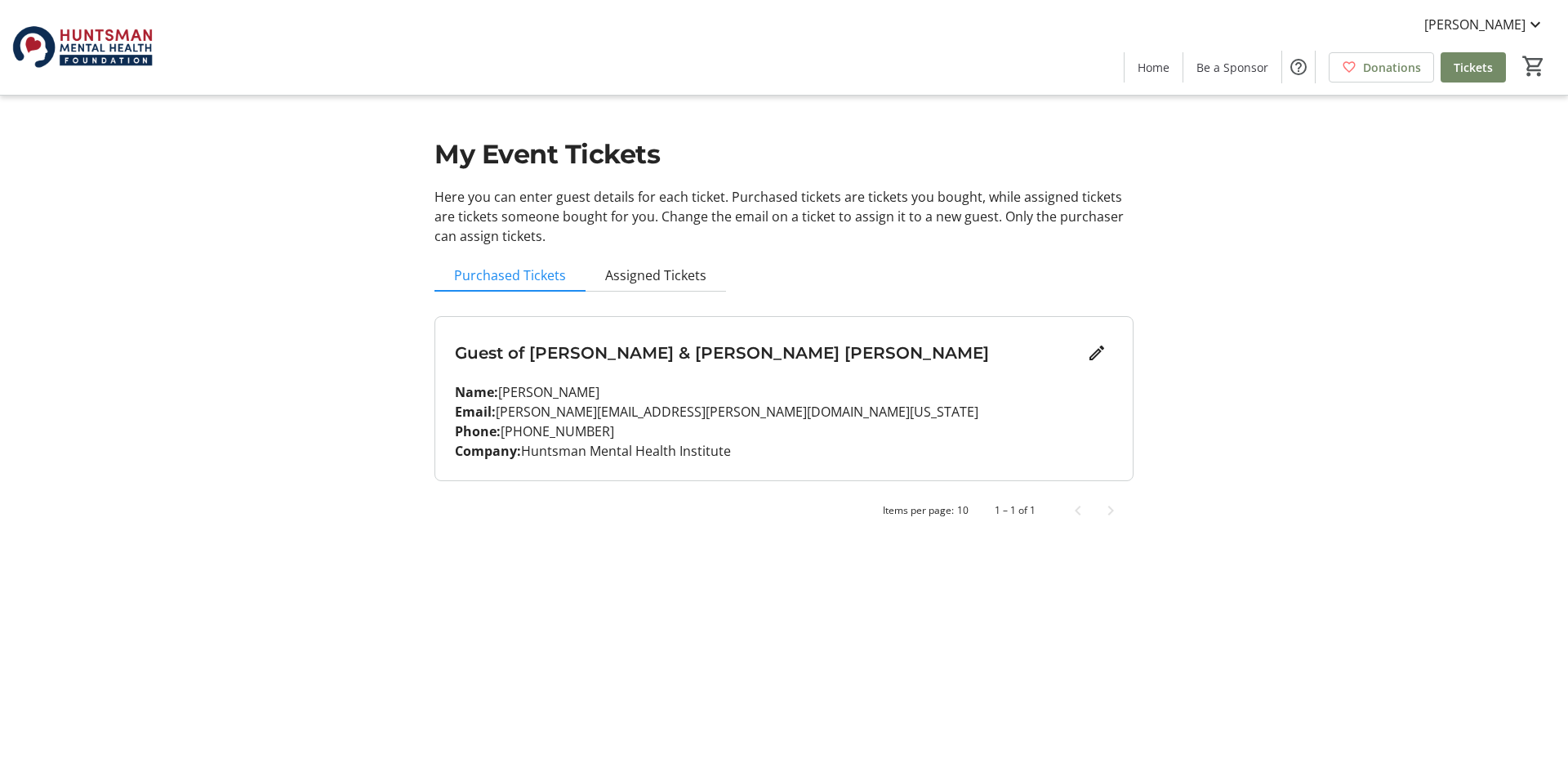
click at [1087, 418] on p "Email: [PERSON_NAME][EMAIL_ADDRESS][PERSON_NAME][DOMAIN_NAME][US_STATE]" at bounding box center [784, 411] width 658 height 19
click at [666, 277] on span "Assigned Tickets" at bounding box center [655, 275] width 101 height 13
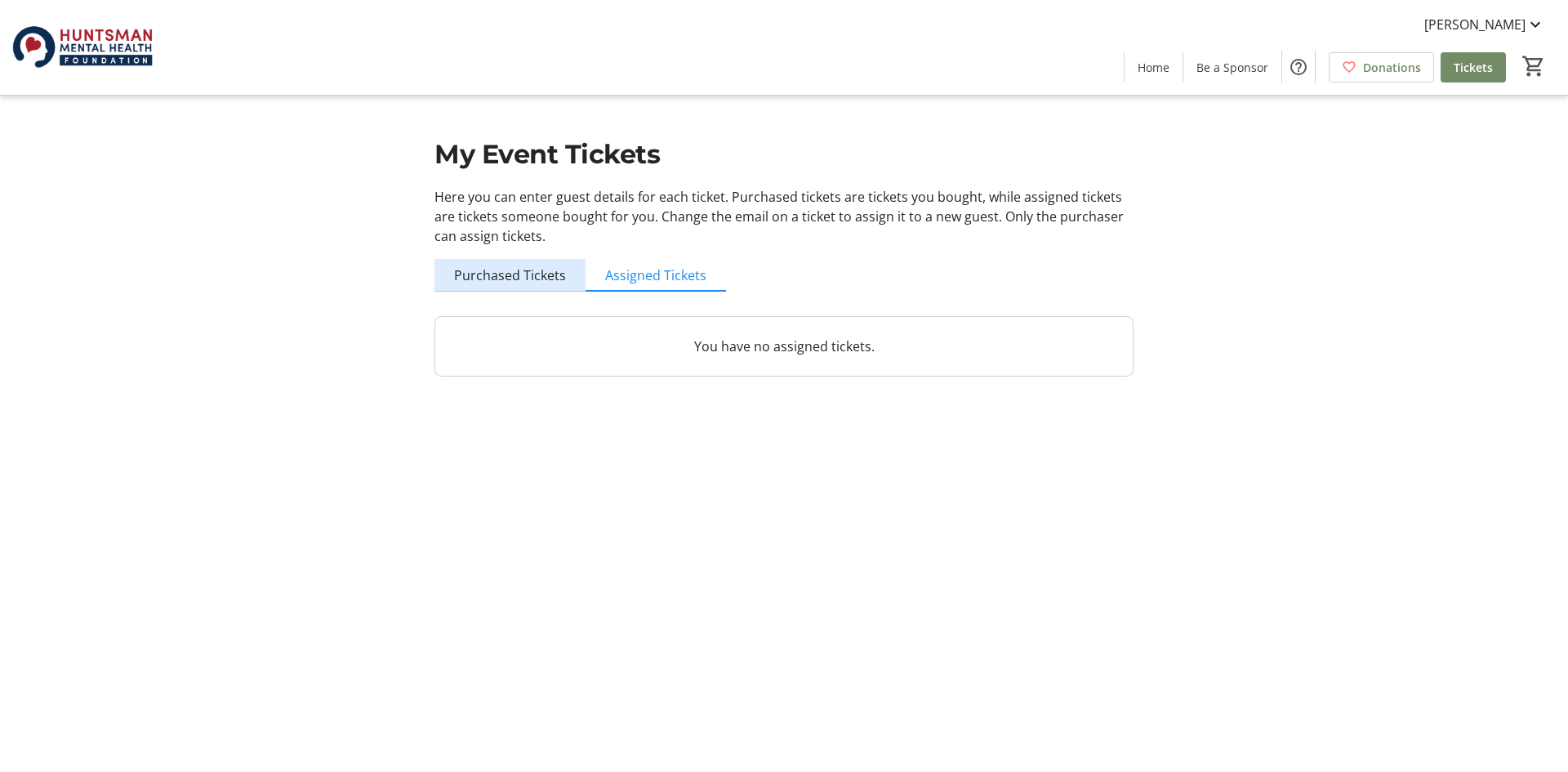
click at [528, 274] on span "Purchased Tickets" at bounding box center [511, 275] width 112 height 13
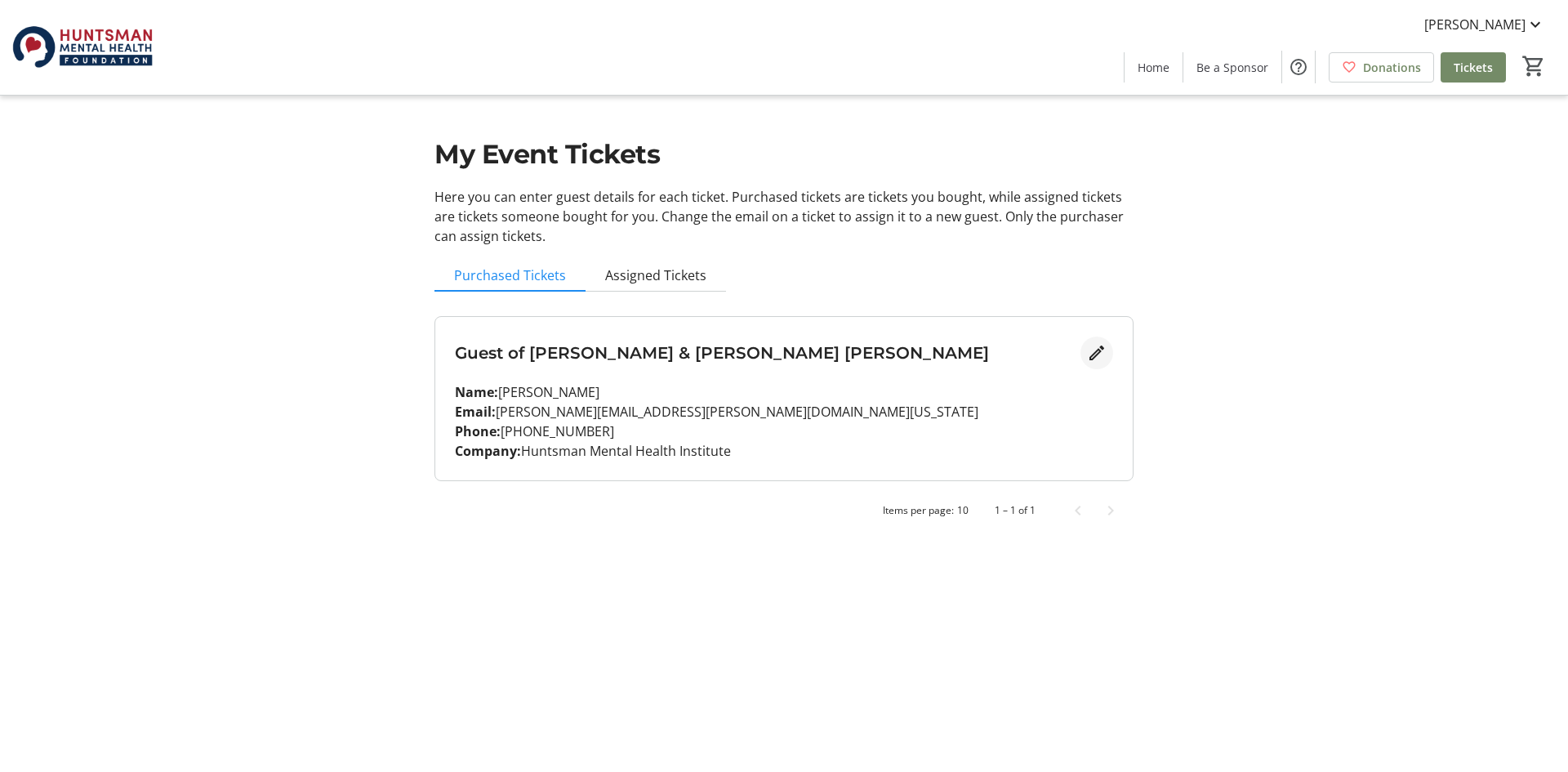
click at [1097, 350] on mat-icon "Edit" at bounding box center [1097, 353] width 19 height 19
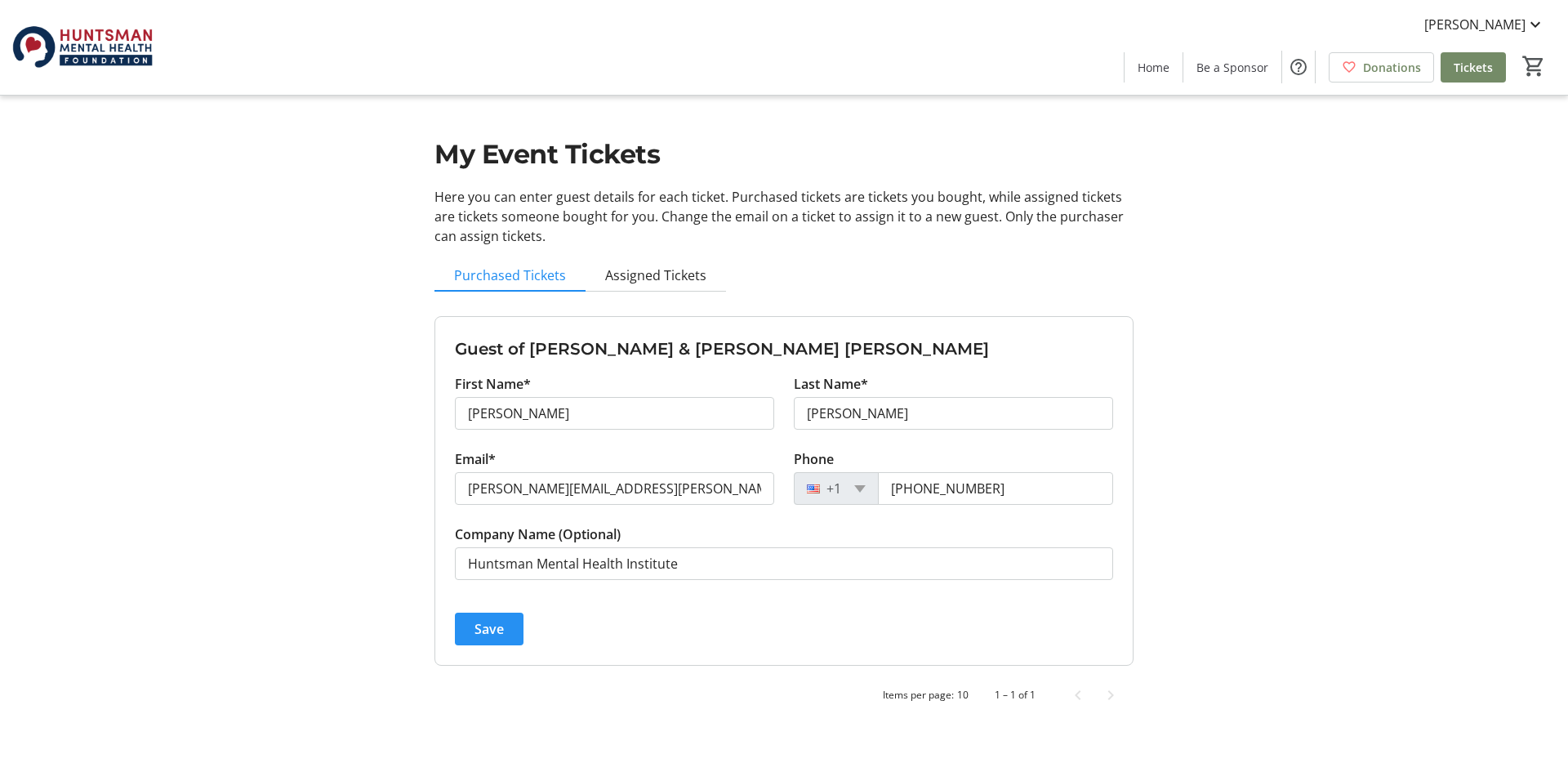
click at [508, 635] on span "submit" at bounding box center [489, 629] width 69 height 39
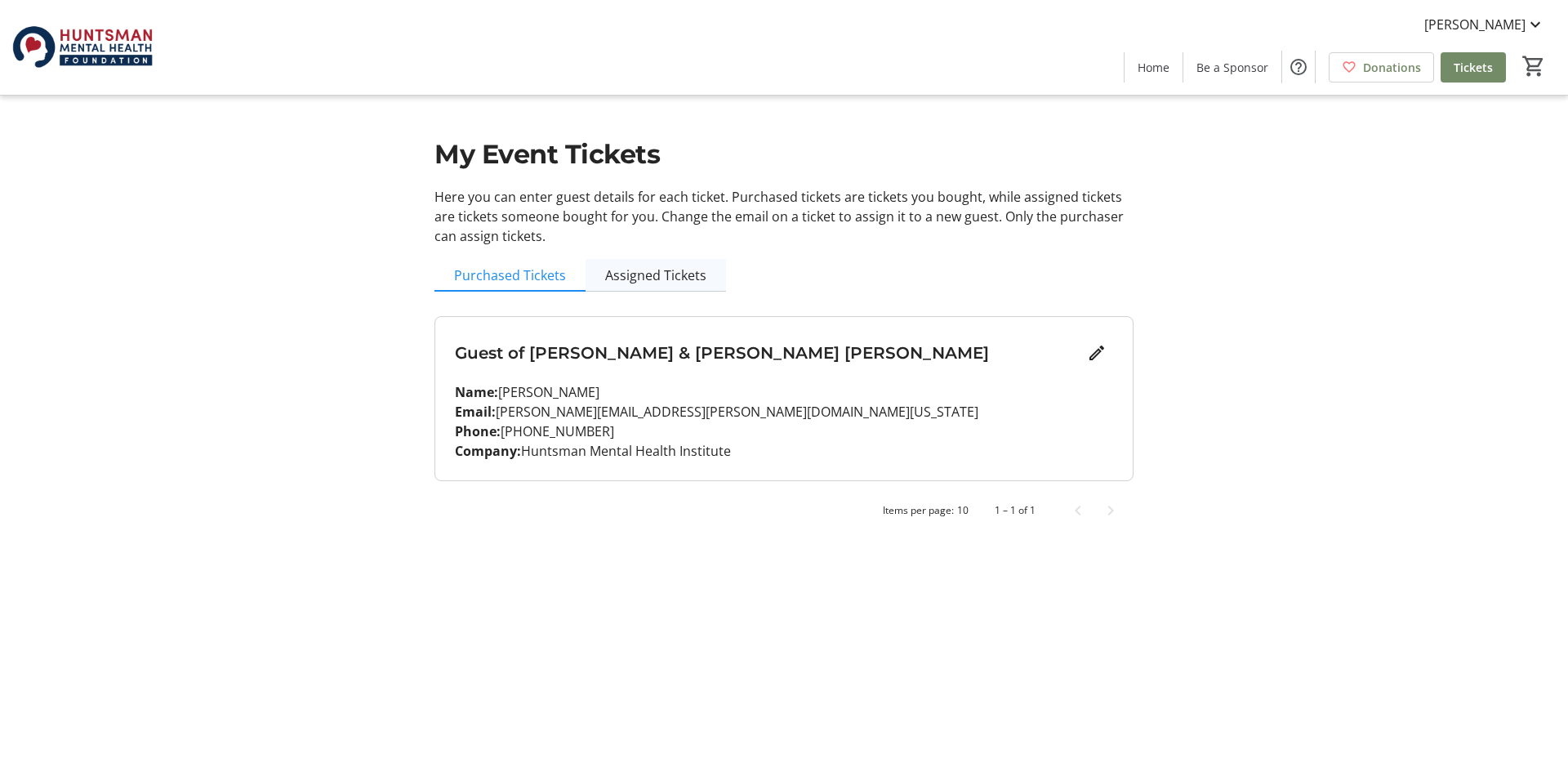
click at [638, 275] on span "Assigned Tickets" at bounding box center [655, 275] width 101 height 13
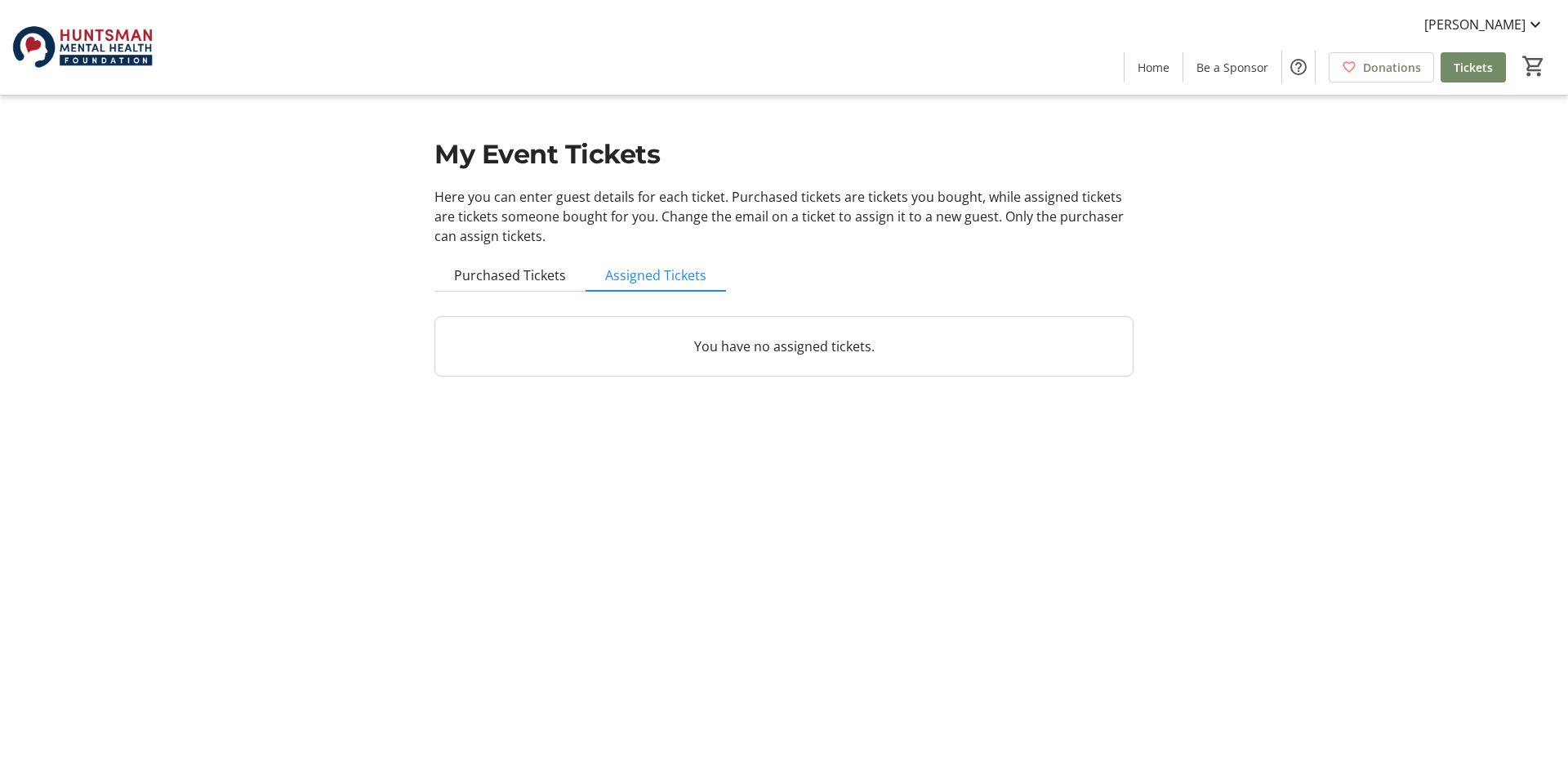
click at [517, 270] on span "Purchased Tickets" at bounding box center [511, 275] width 112 height 13
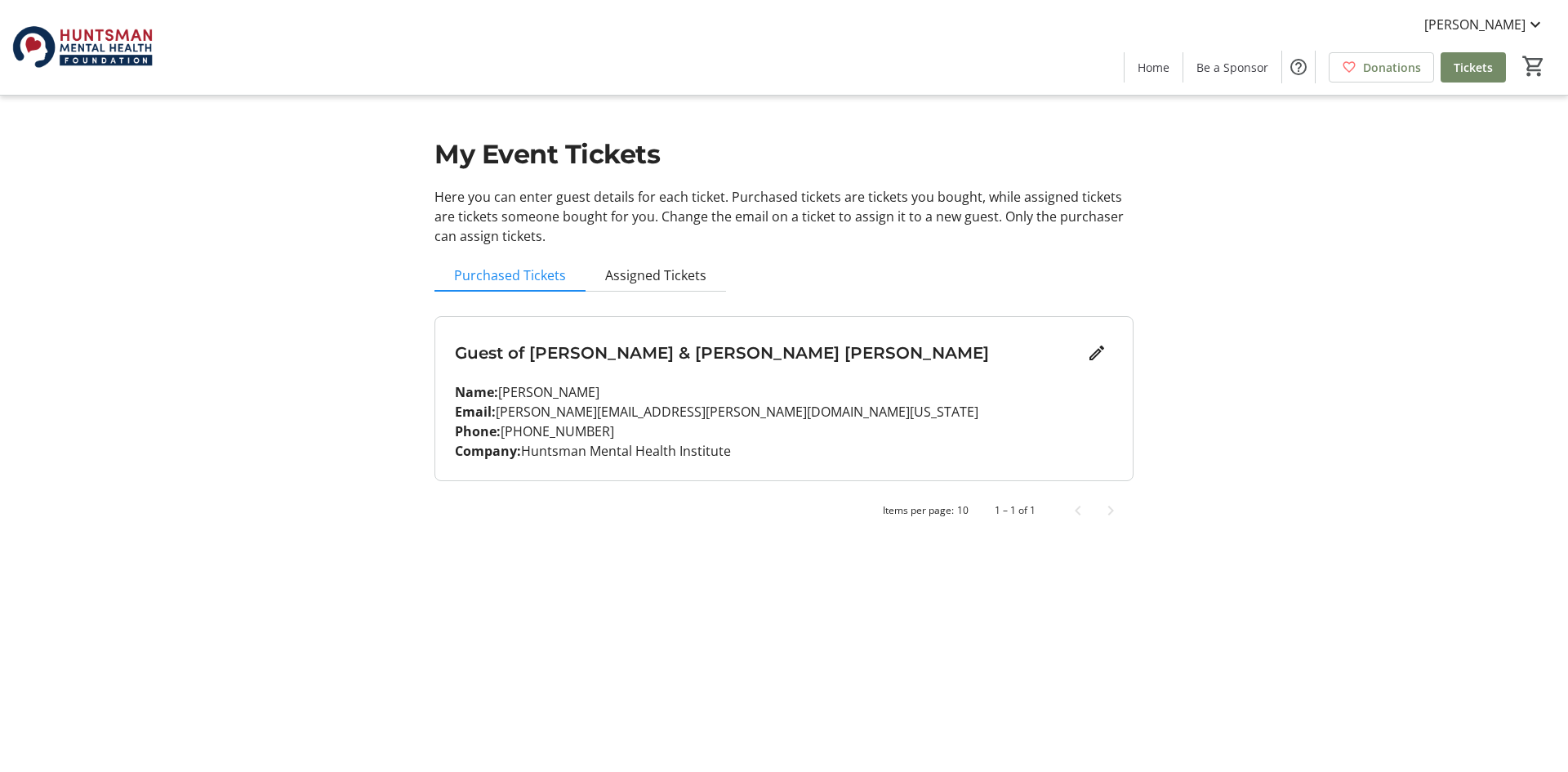
click at [1333, 612] on mat-sidenav-content "[PERSON_NAME] Home Be a Sponsor Donations Tickets 0 Home Be a Sponsor Donations…" at bounding box center [784, 386] width 1568 height 772
